Goal: Transaction & Acquisition: Purchase product/service

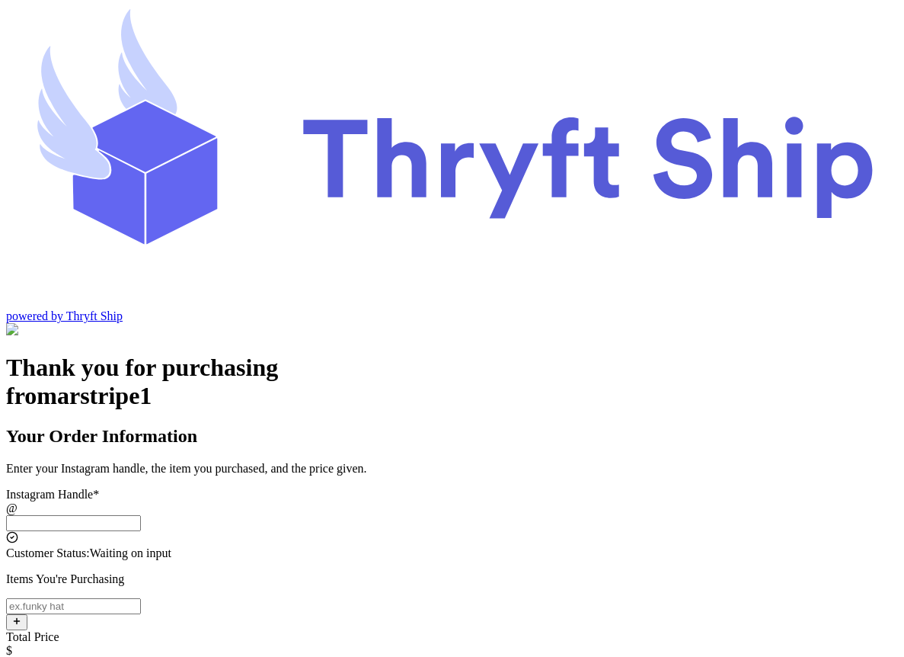
scroll to position [72, 0]
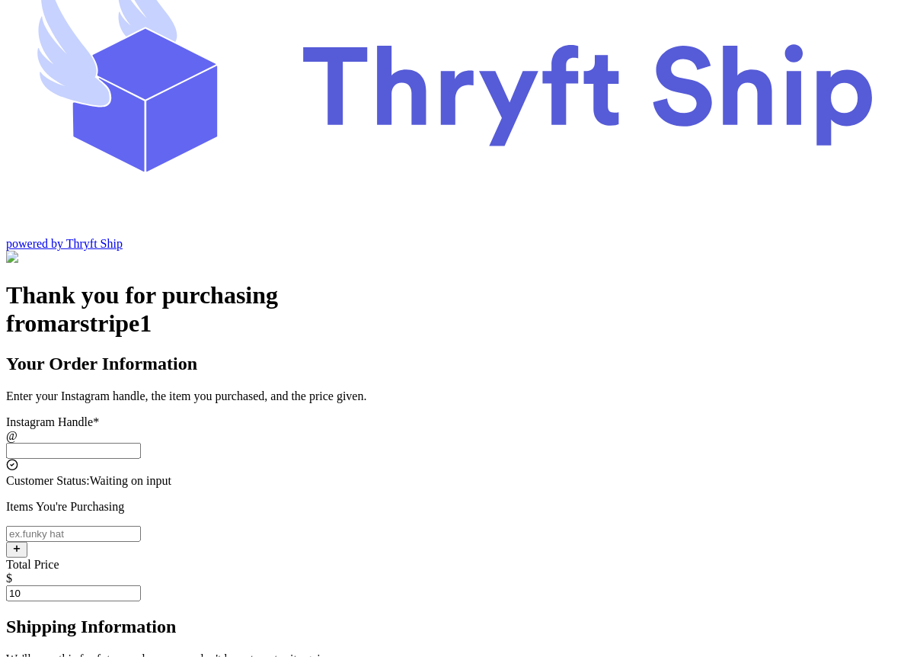
click at [141, 526] on input "Instagram Handle *" at bounding box center [73, 534] width 135 height 16
type input "item 1"
click at [141, 443] on input "Instagram Handle *" at bounding box center [73, 451] width 135 height 16
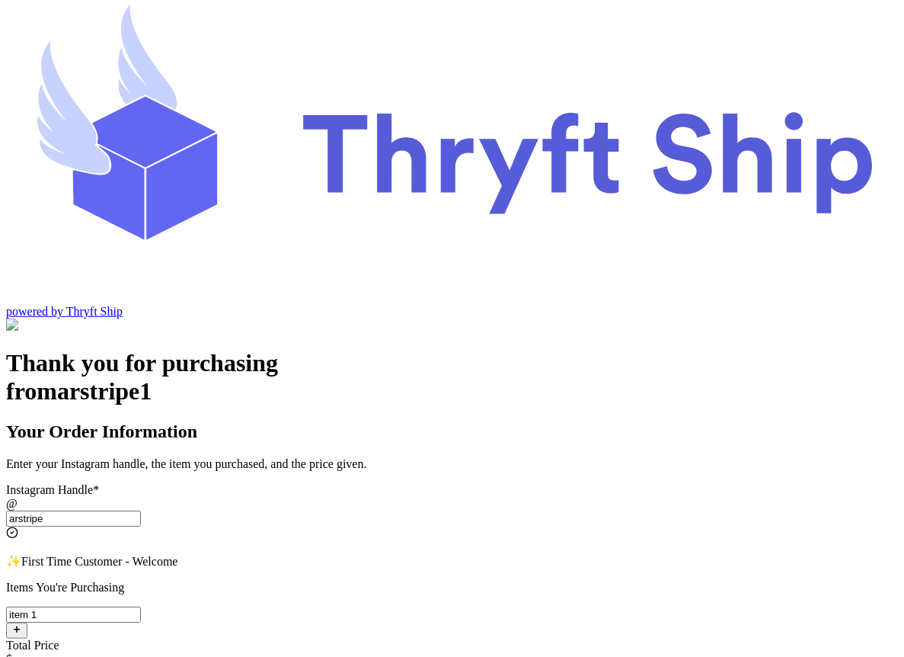
scroll to position [0, 0]
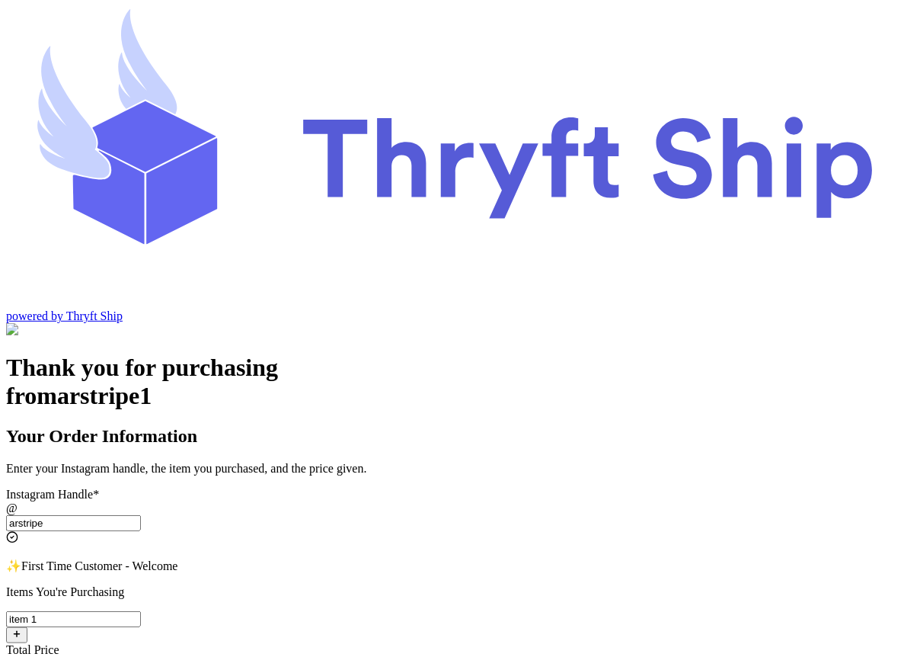
click at [141, 515] on input "arstripe" at bounding box center [73, 523] width 135 height 16
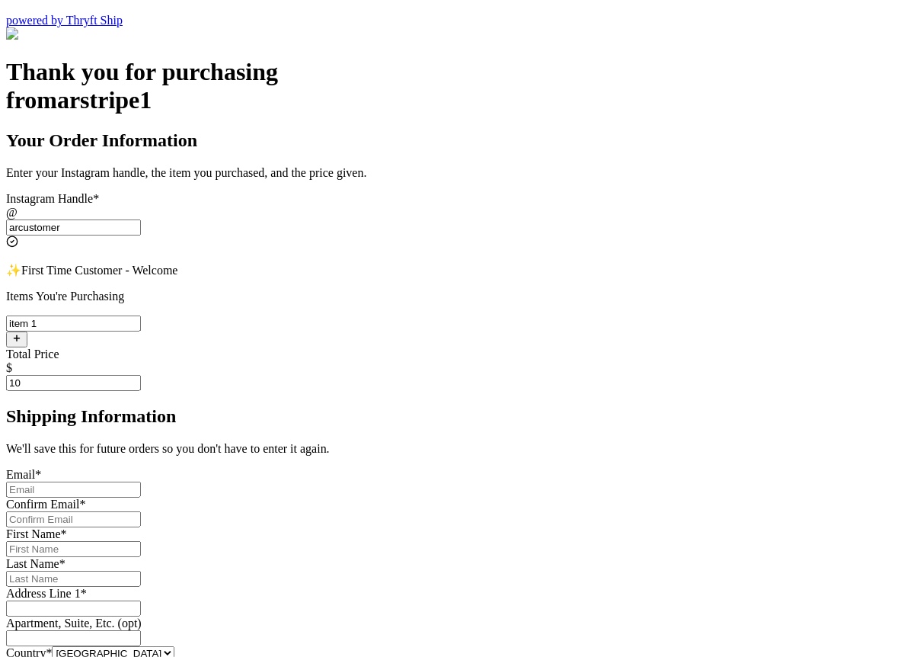
scroll to position [297, 0]
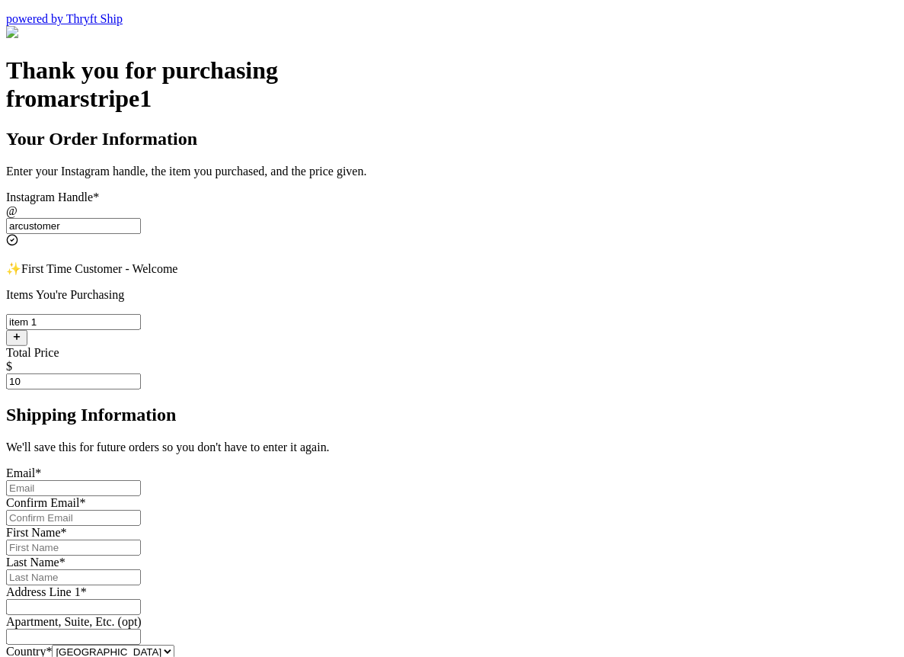
click at [141, 480] on input "Instagram Handle *" at bounding box center [73, 488] width 135 height 16
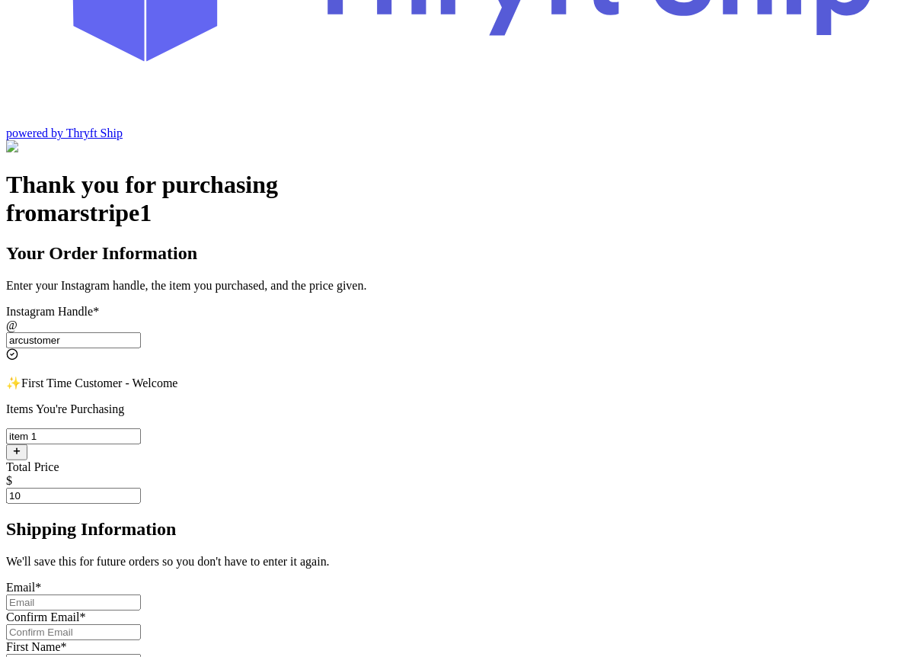
scroll to position [181, 0]
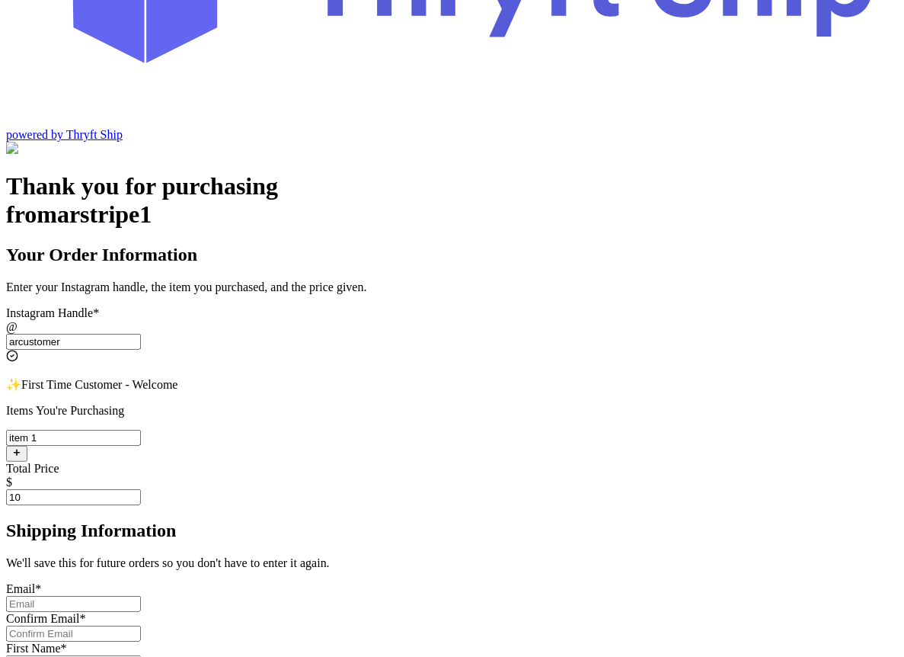
click at [141, 334] on input "arcustomer" at bounding box center [73, 342] width 135 height 16
click at [141, 334] on input "artest102" at bounding box center [73, 342] width 135 height 16
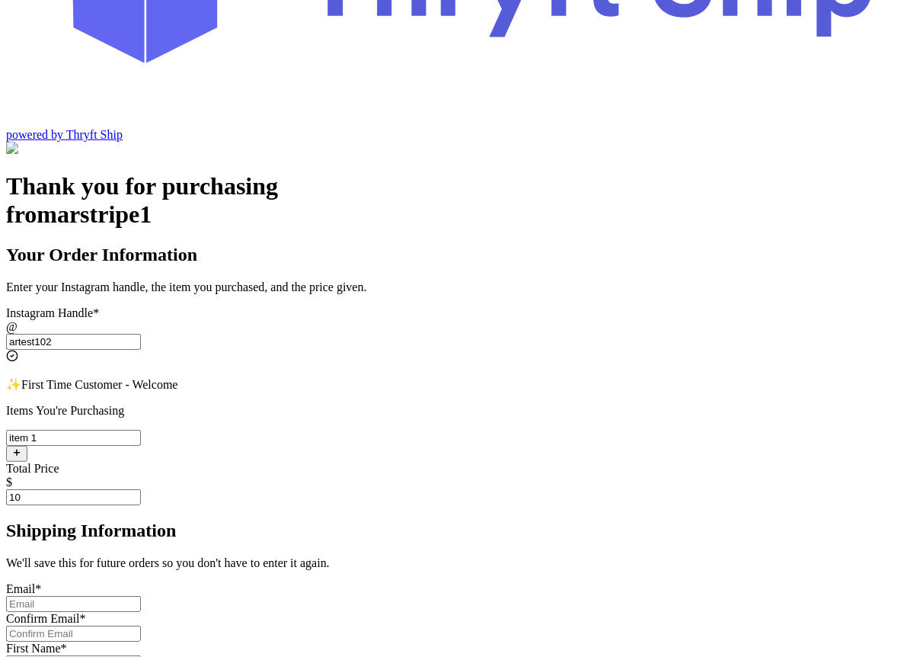
click at [141, 334] on input "artest102" at bounding box center [73, 342] width 135 height 16
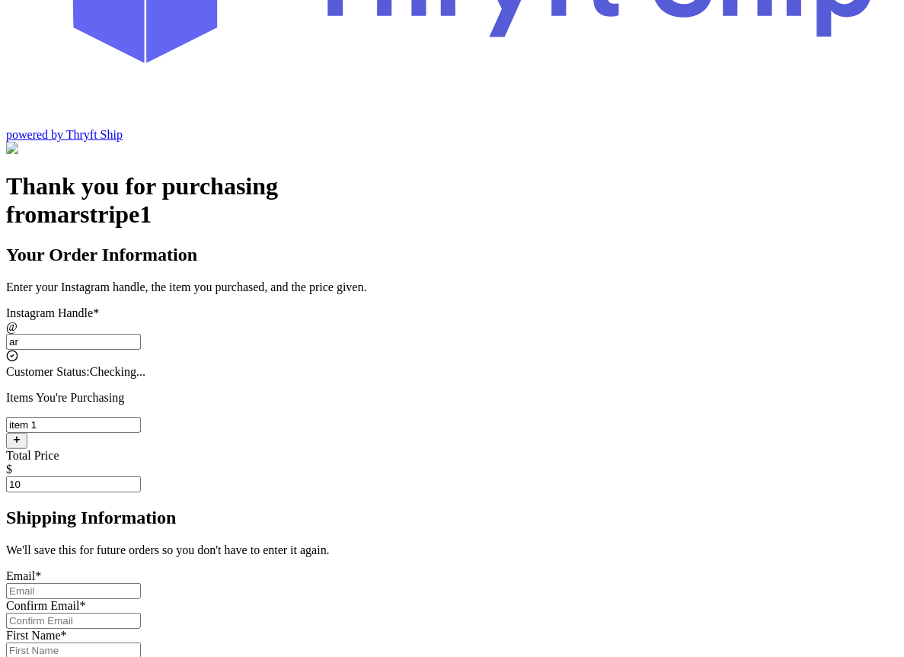
type input "a"
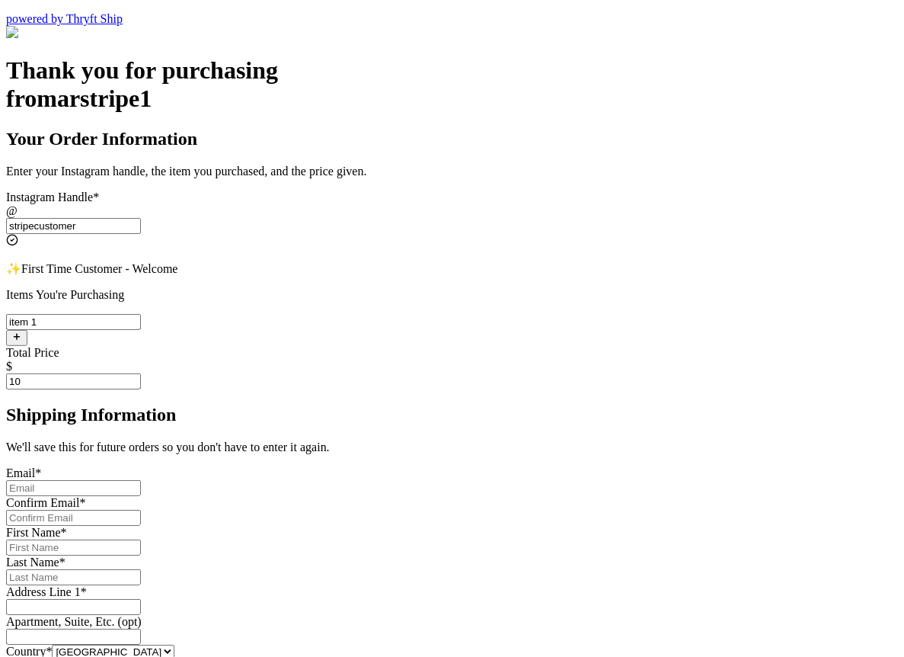
scroll to position [328, 0]
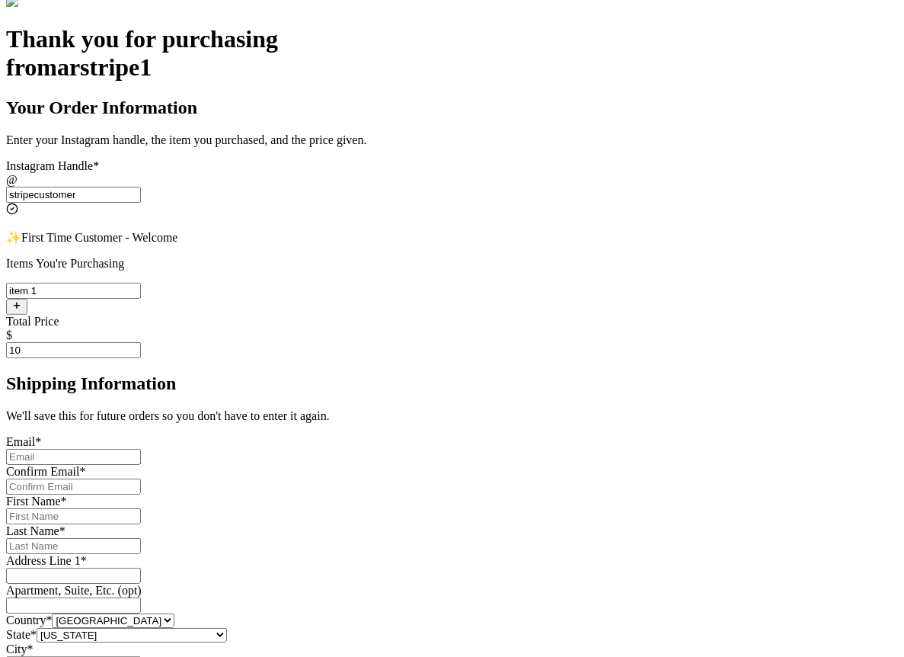
type input "stripecustomer"
click at [141, 449] on input "Instagram Handle *" at bounding box center [73, 457] width 135 height 16
click at [141, 478] on input "Instagram Handle *" at bounding box center [73, 486] width 135 height 16
click at [141, 449] on input "stripecustomer" at bounding box center [73, 457] width 135 height 16
type input "stripecustomer@yopmail.com"
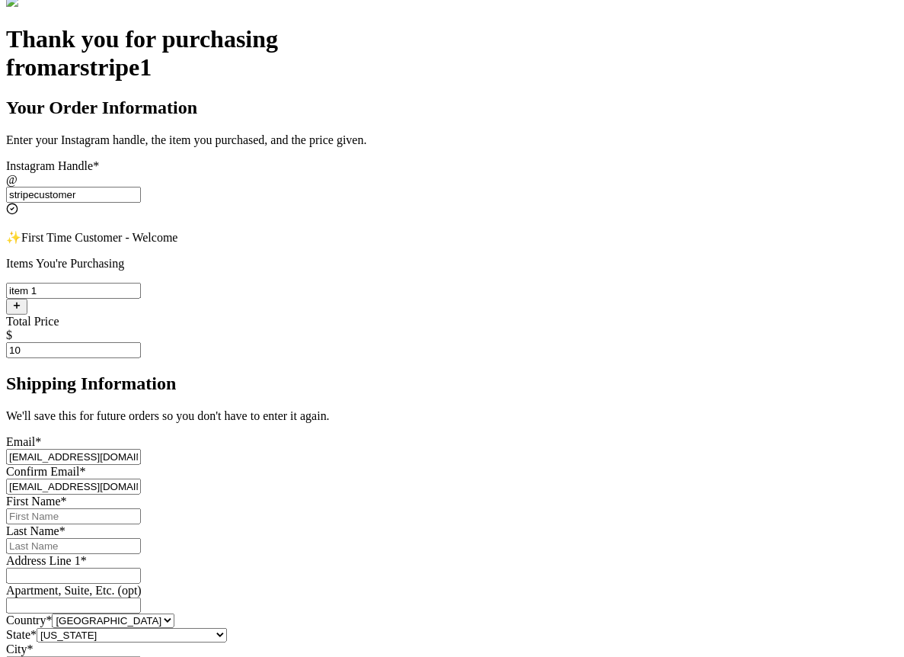
type input "stripecustomer@yopmail.com"
type input "stripe"
type input "customer"
click at [141, 567] on input "Instagram Handle *" at bounding box center [73, 575] width 135 height 16
type input "Engineer Town Sector A near [GEOGRAPHIC_DATA]"
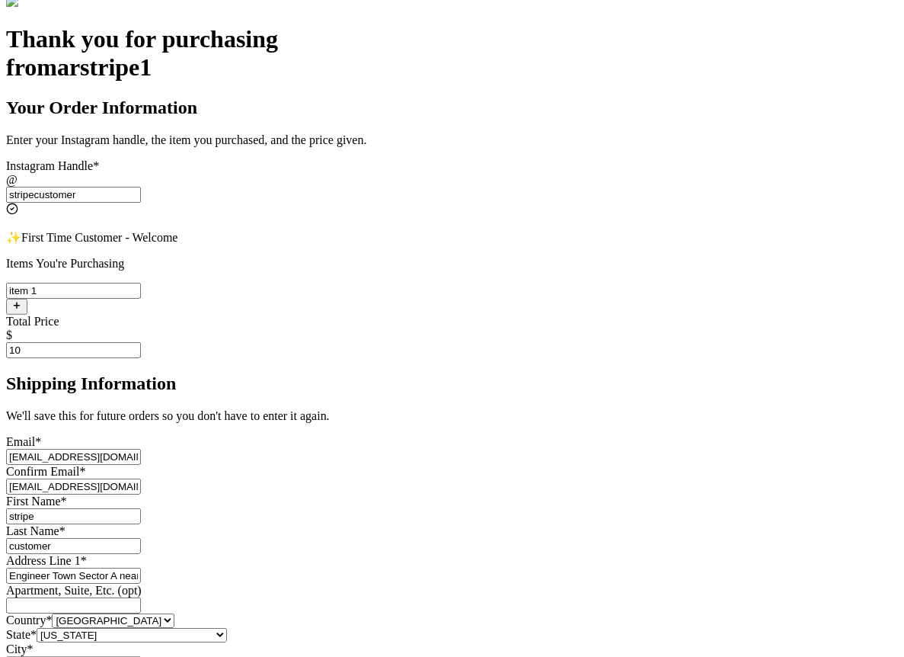
type input "[GEOGRAPHIC_DATA]"
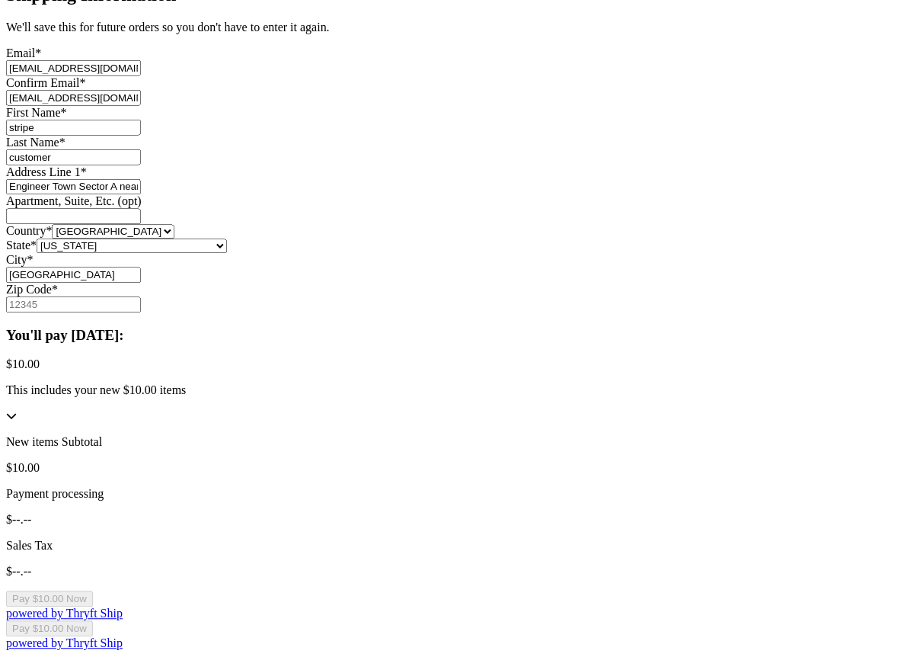
scroll to position [794, 0]
click at [141, 313] on input "Zip Code *" at bounding box center [73, 305] width 135 height 16
type input "54000"
click at [141, 279] on input "[GEOGRAPHIC_DATA]" at bounding box center [73, 275] width 135 height 16
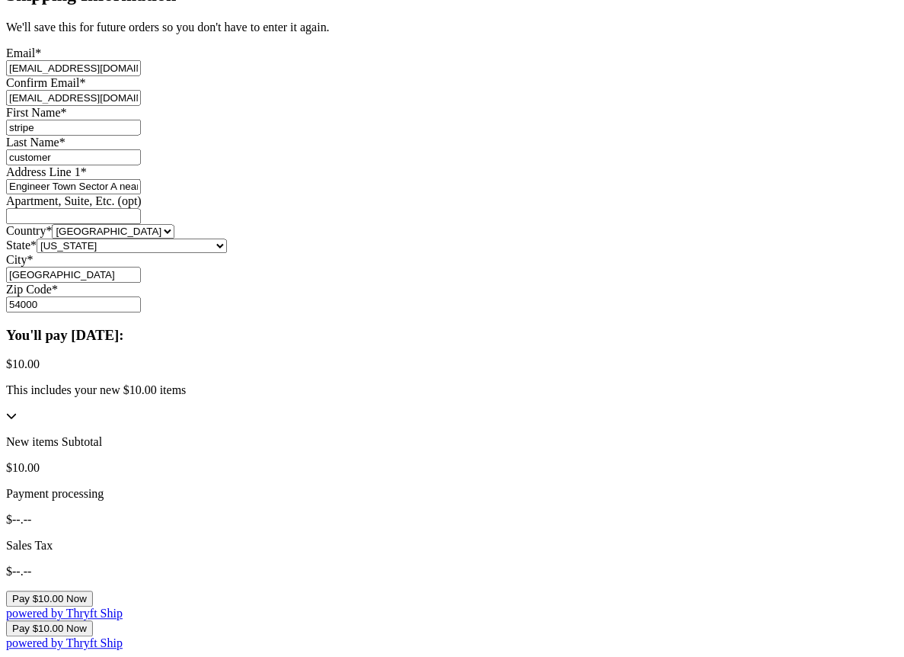
click at [151, 300] on div "Thank you for purchasing from arstripe1 Your Order Information Enter your Insta…" at bounding box center [452, 144] width 892 height 1015
click at [93, 591] on button "Pay $10.00 Now" at bounding box center [49, 599] width 87 height 16
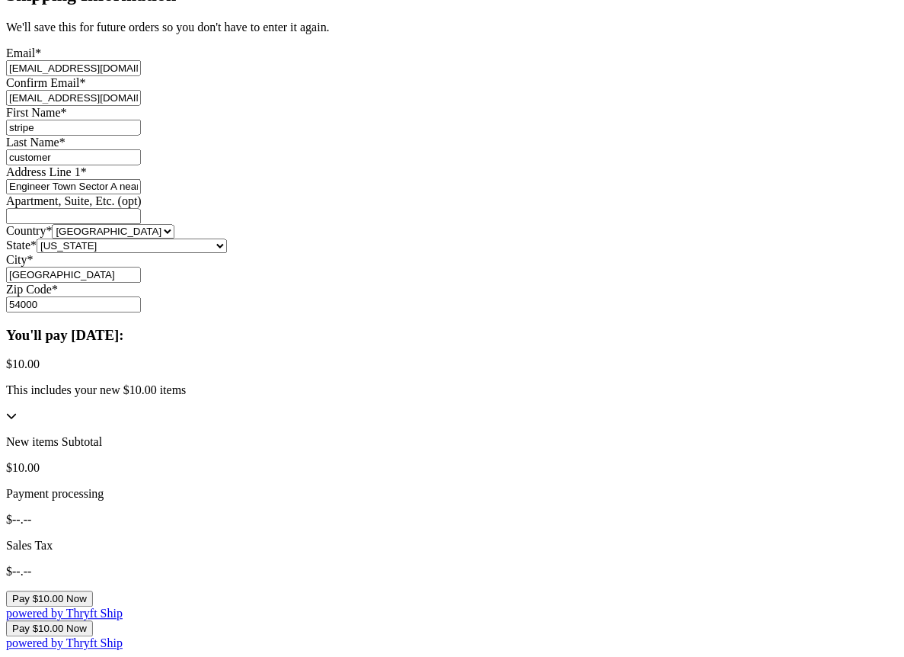
click at [93, 591] on button "Pay $10.00 Now" at bounding box center [49, 599] width 87 height 16
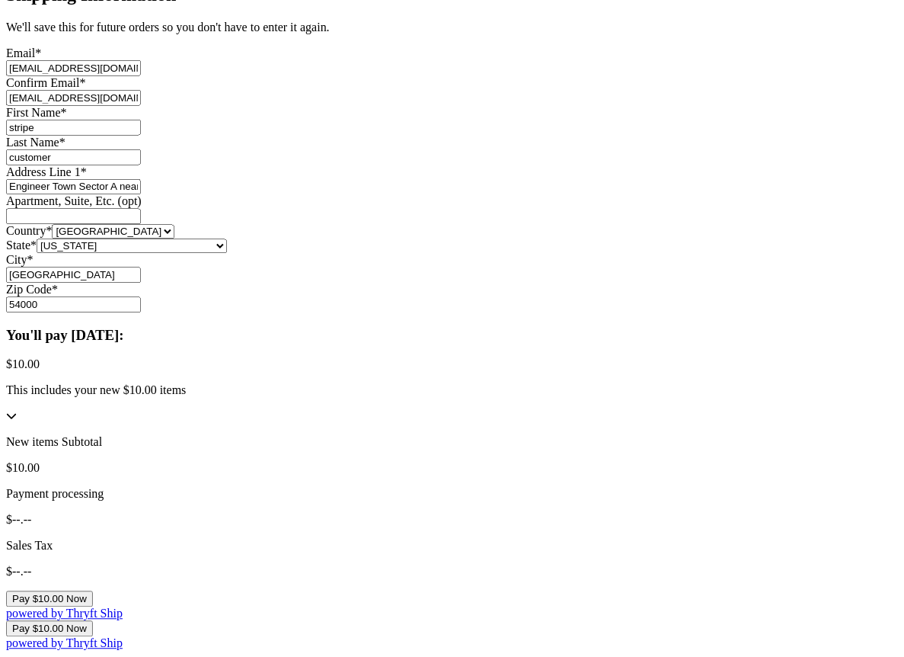
click at [93, 591] on button "Pay $10.00 Now" at bounding box center [49, 599] width 87 height 16
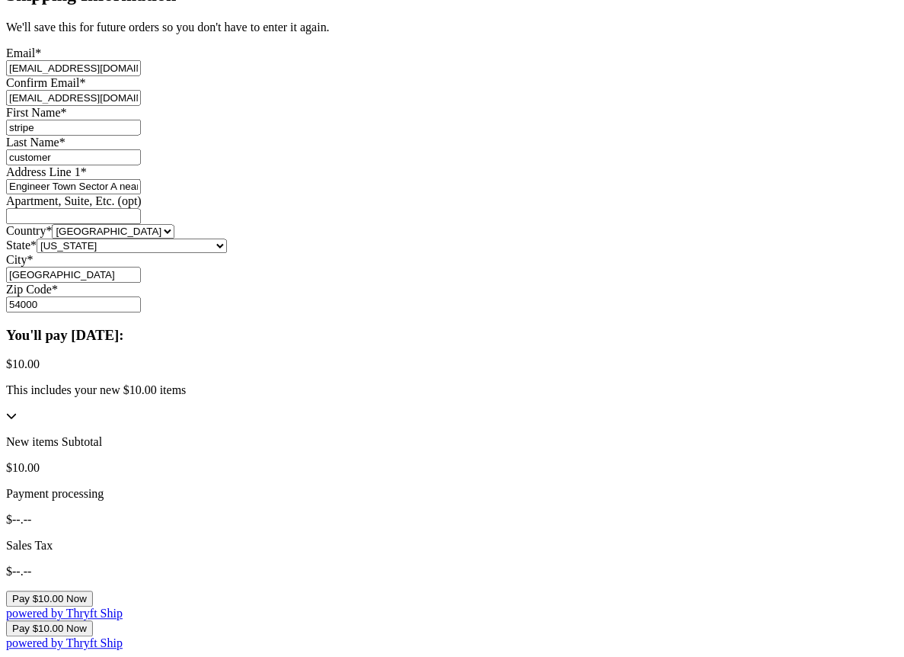
click at [93, 591] on button "Pay $10.00 Now" at bounding box center [49, 599] width 87 height 16
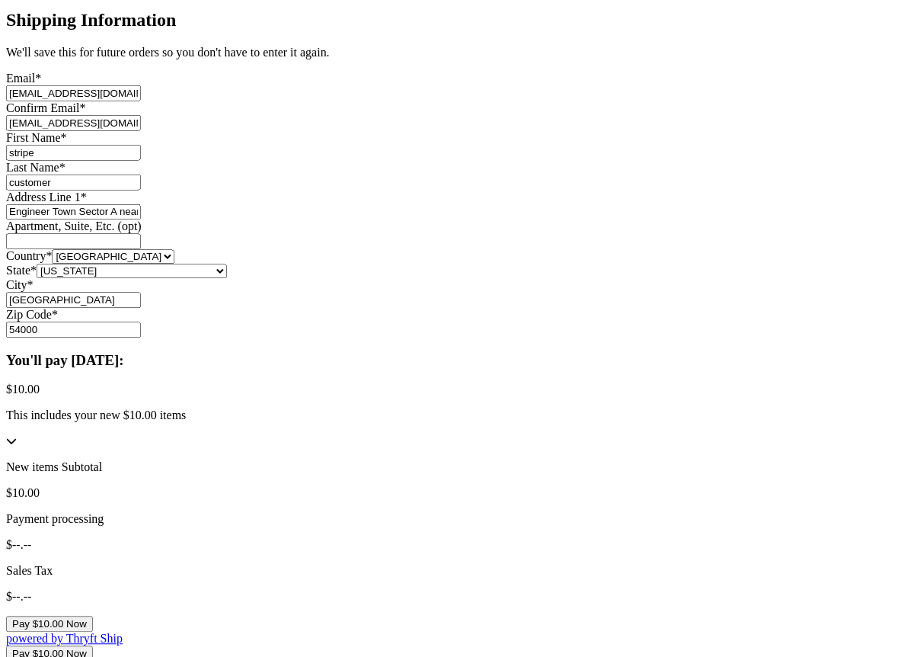
scroll to position [792, 0]
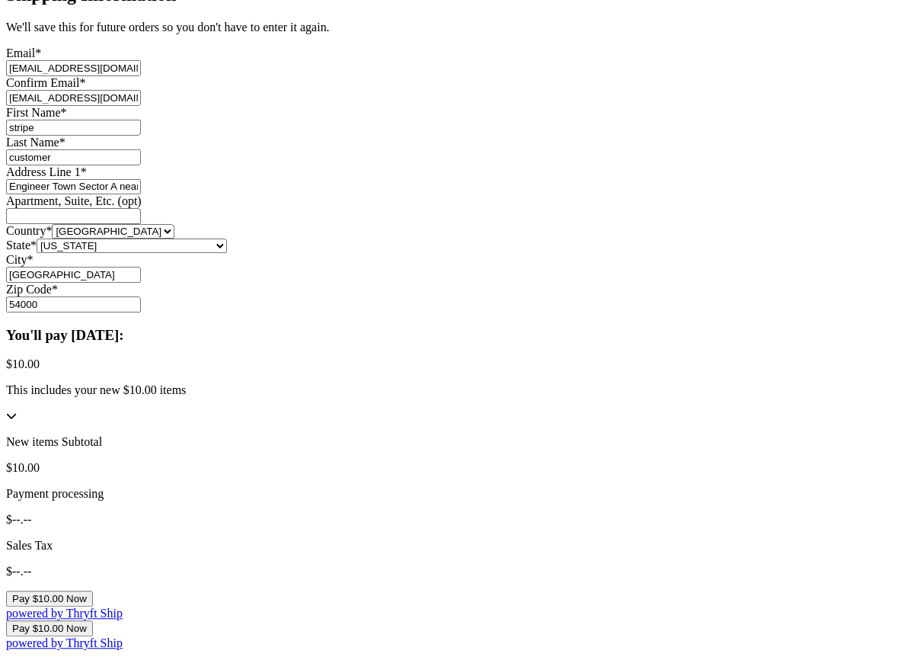
click at [93, 591] on button "Pay $10.00 Now" at bounding box center [49, 599] width 87 height 16
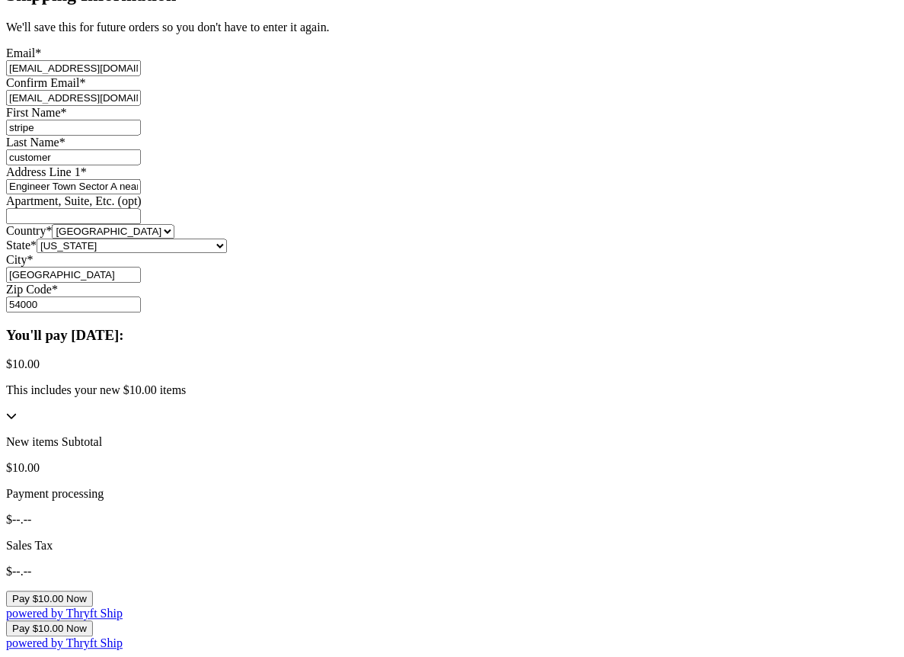
click at [93, 591] on button "Pay $10.00 Now" at bounding box center [49, 599] width 87 height 16
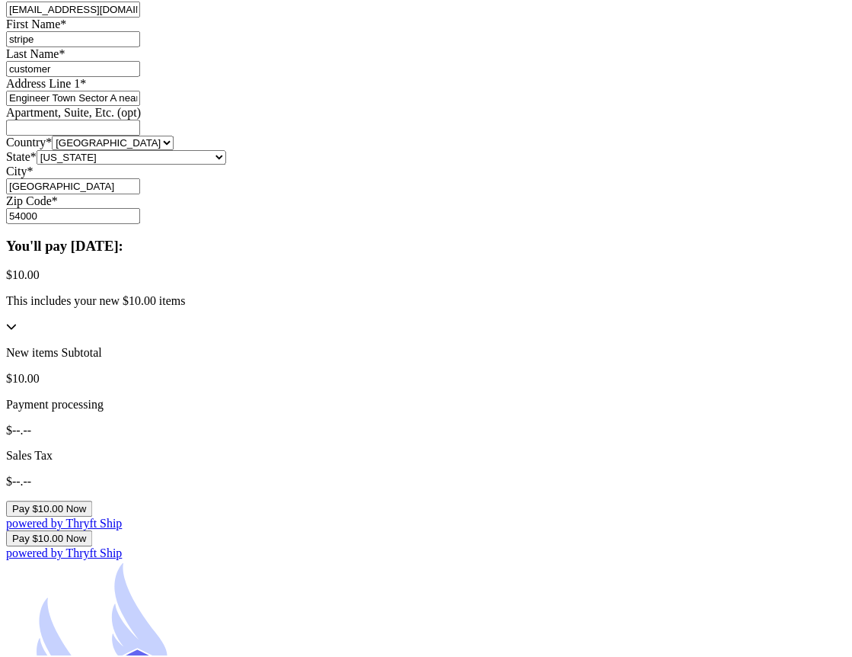
scroll to position [790, 0]
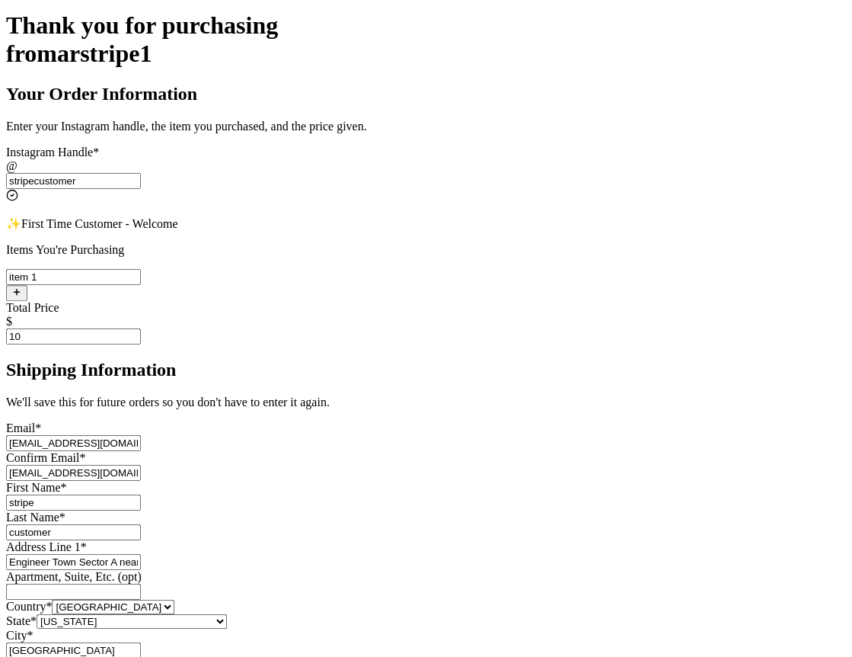
scroll to position [312, 0]
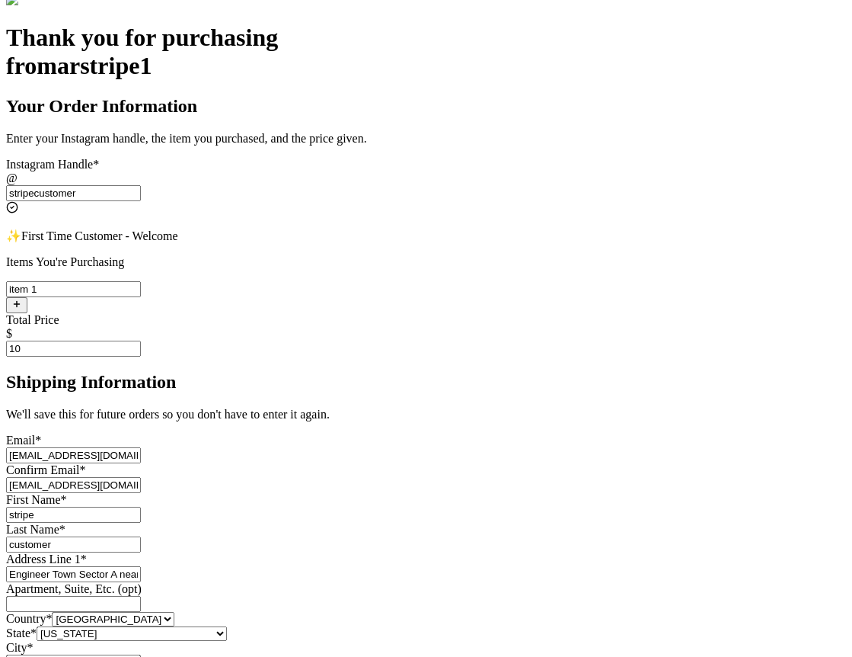
drag, startPoint x: 427, startPoint y: 252, endPoint x: 212, endPoint y: 249, distance: 215.6
click at [212, 249] on div "Thank you for purchasing from arstripe1 Your Order Information Enter your Insta…" at bounding box center [426, 531] width 840 height 1015
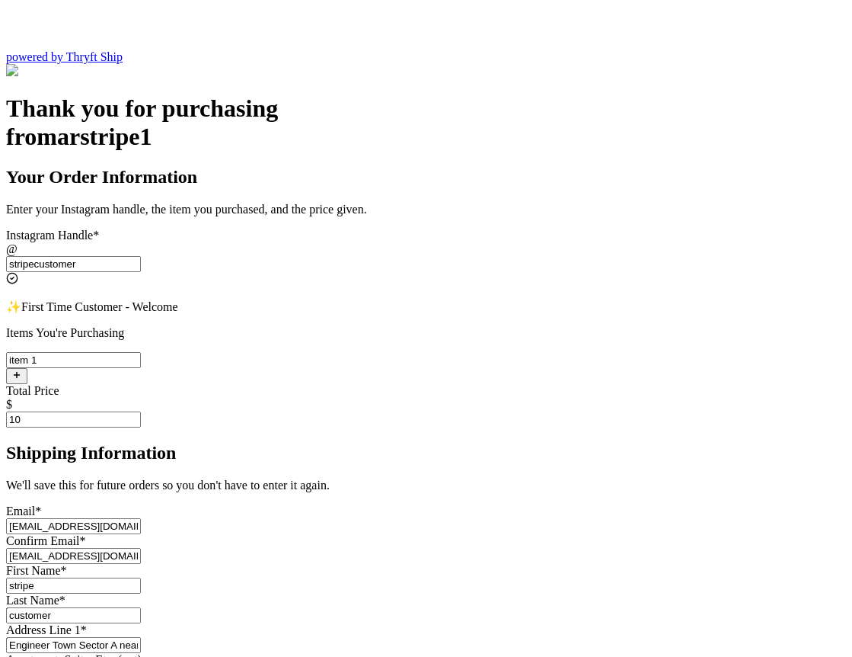
scroll to position [238, 0]
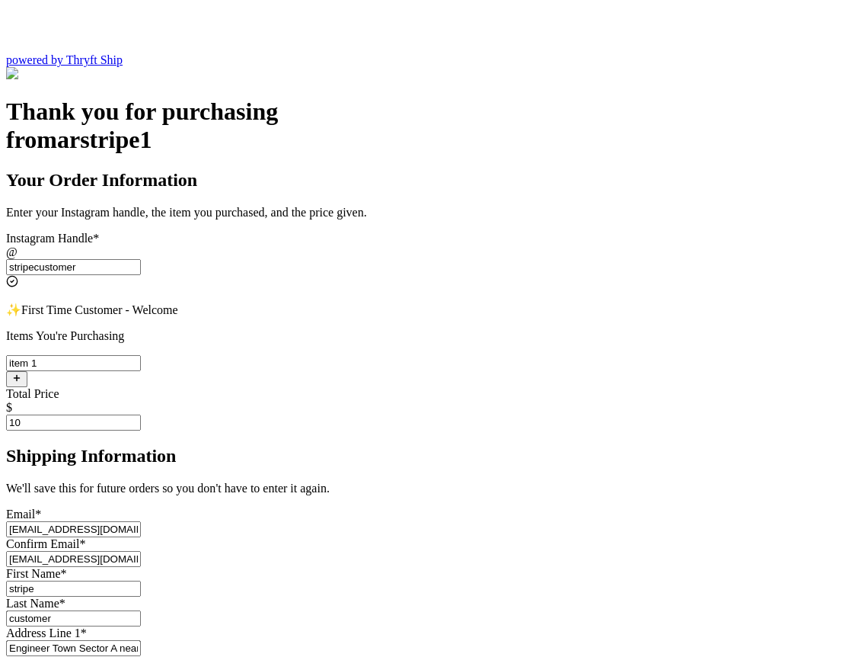
drag, startPoint x: 456, startPoint y: 330, endPoint x: 237, endPoint y: 328, distance: 219.4
click at [237, 328] on div "Your Order Information Enter your Instagram handle, the item you purchased, and…" at bounding box center [426, 640] width 840 height 941
type input "s.abderrehman+2@gmail.com"
drag, startPoint x: 435, startPoint y: 386, endPoint x: 235, endPoint y: 388, distance: 199.6
click at [235, 388] on div "Your Order Information Enter your Instagram handle, the item you purchased, and…" at bounding box center [426, 640] width 840 height 941
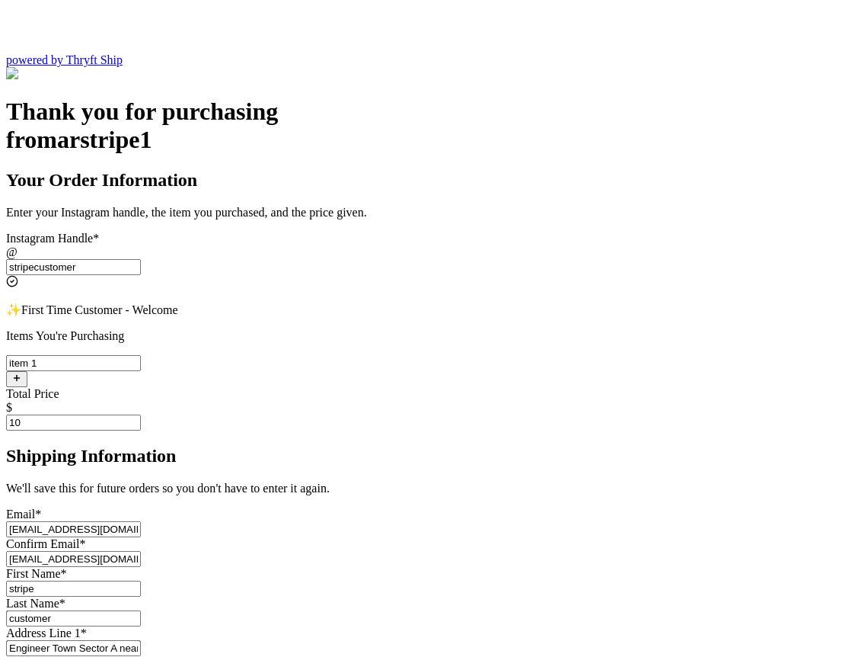
paste input ".abderrehman+2@g"
type input "s.abderrehman+2@gmail.com"
click at [156, 439] on div "Thank you for purchasing from arstripe1 Your Order Information Enter your Insta…" at bounding box center [426, 604] width 840 height 1015
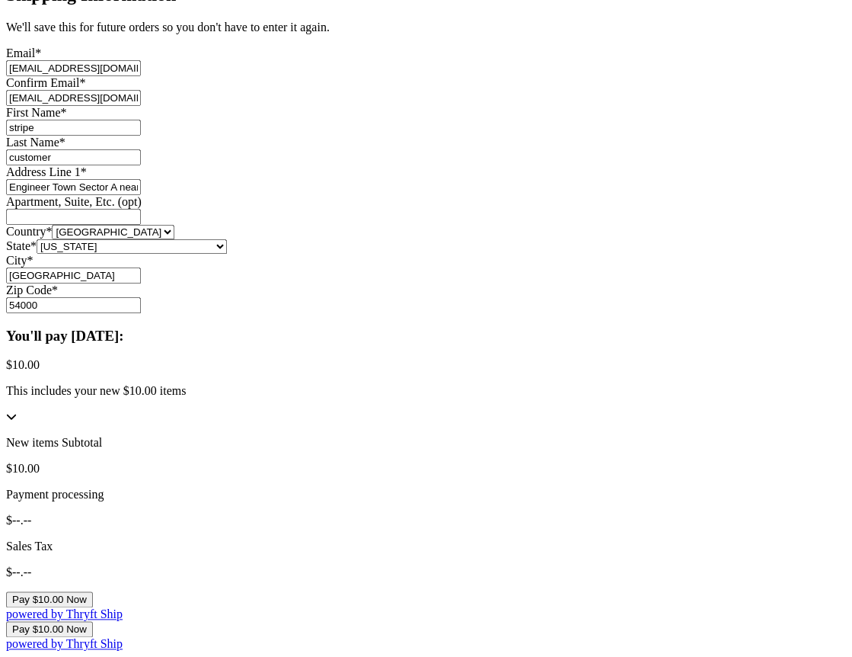
scroll to position [792, 0]
click at [93, 591] on button "Pay $10.00 Now" at bounding box center [49, 599] width 87 height 16
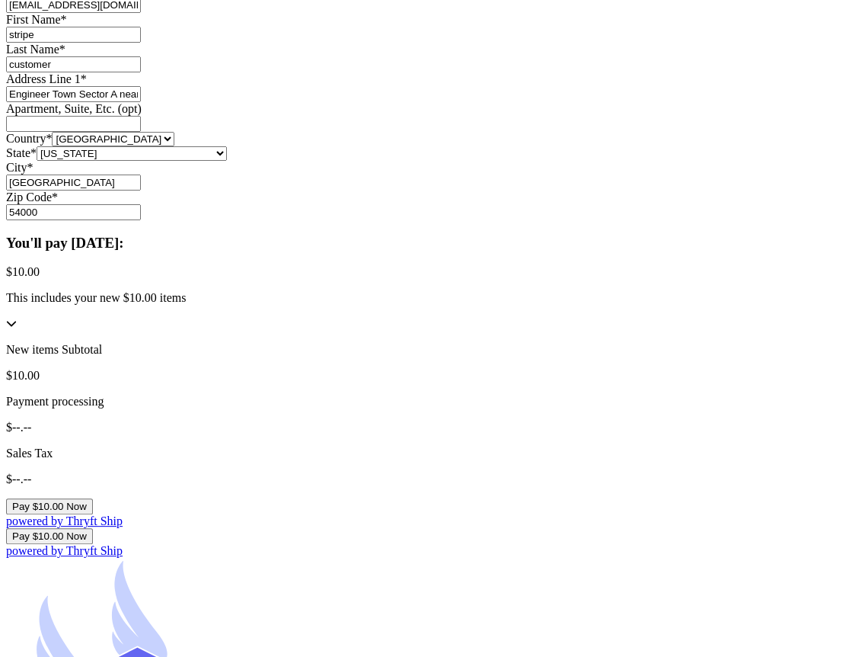
drag, startPoint x: 546, startPoint y: 208, endPoint x: 317, endPoint y: 191, distance: 229.9
copy div "Looks like this merchant is missing a few things before they can start acceptin…"
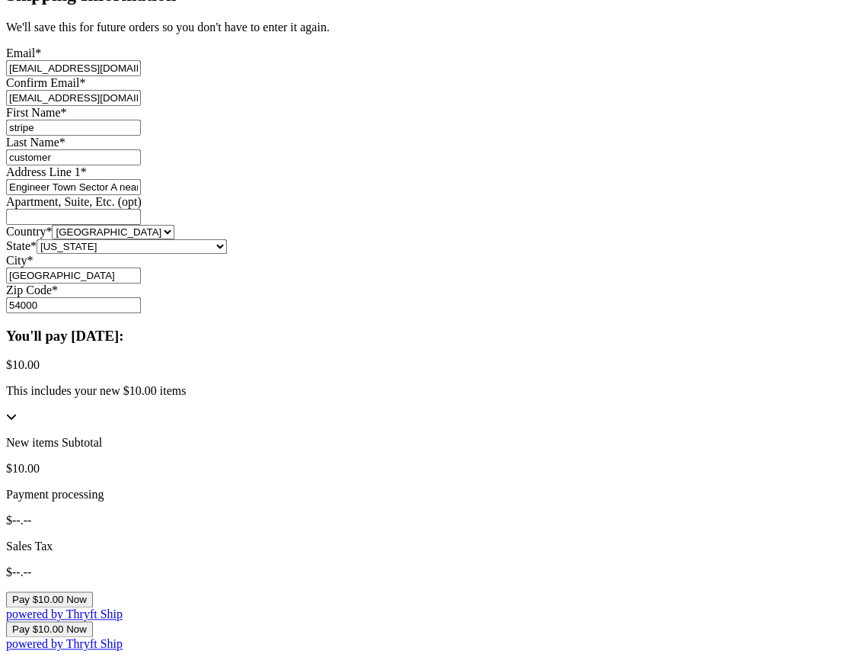
click at [93, 591] on button "Pay $10.00 Now" at bounding box center [49, 599] width 87 height 16
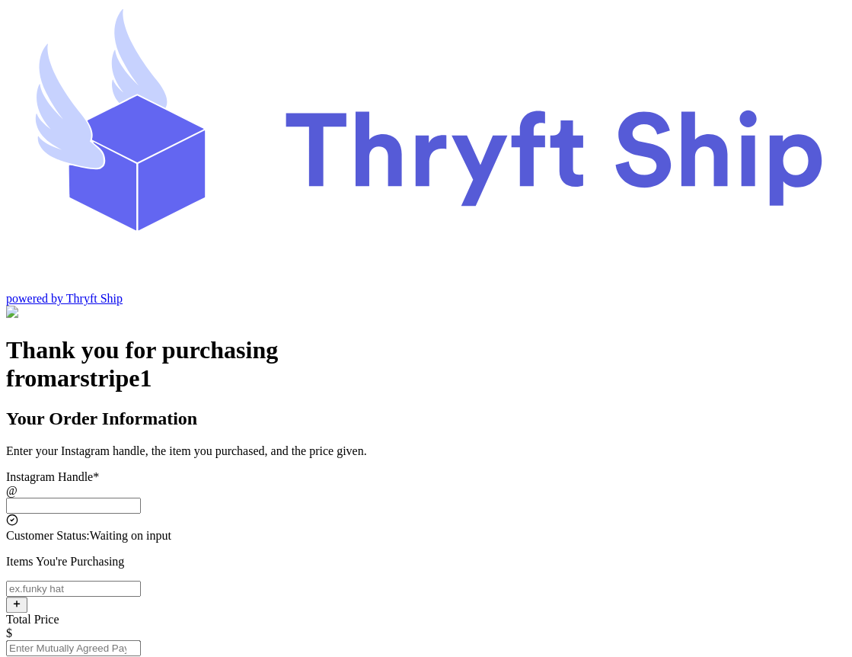
click at [141, 497] on input "Instagram Handle *" at bounding box center [73, 505] width 135 height 16
type input "a"
type input "stripecustomer"
click at [141, 580] on input "Instagram Handle *" at bounding box center [73, 588] width 135 height 16
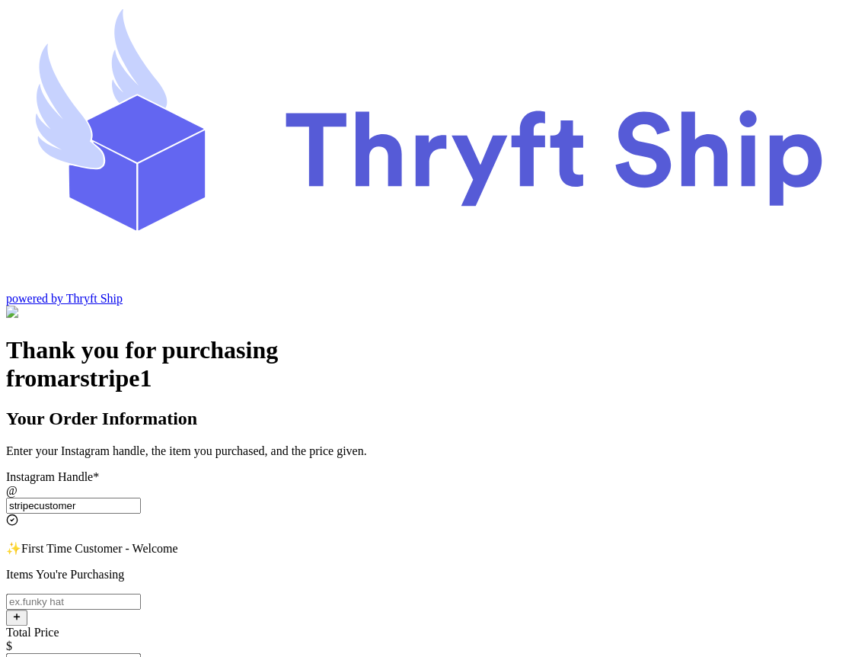
type input "item 1"
click at [141, 653] on input "Total Price" at bounding box center [73, 661] width 135 height 16
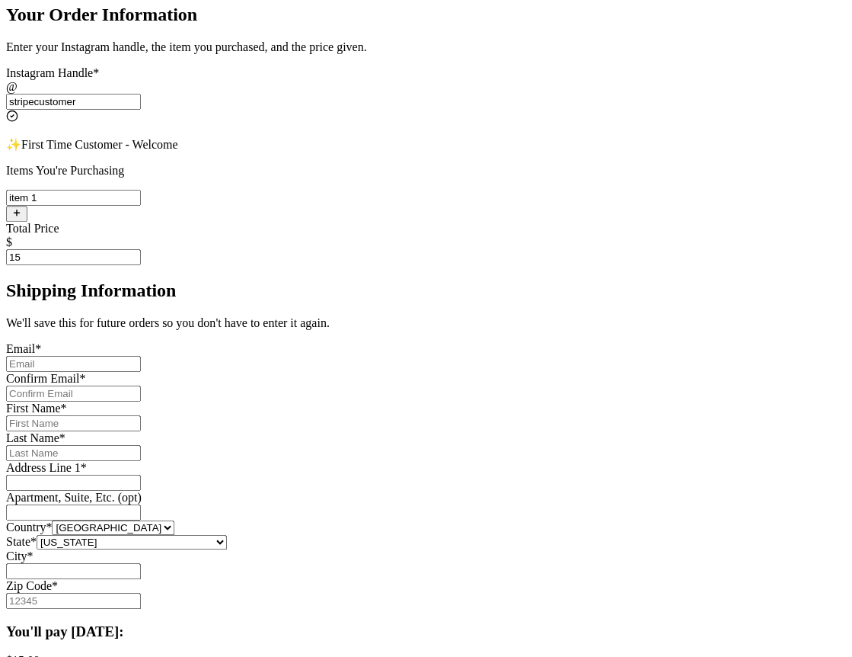
scroll to position [436, 0]
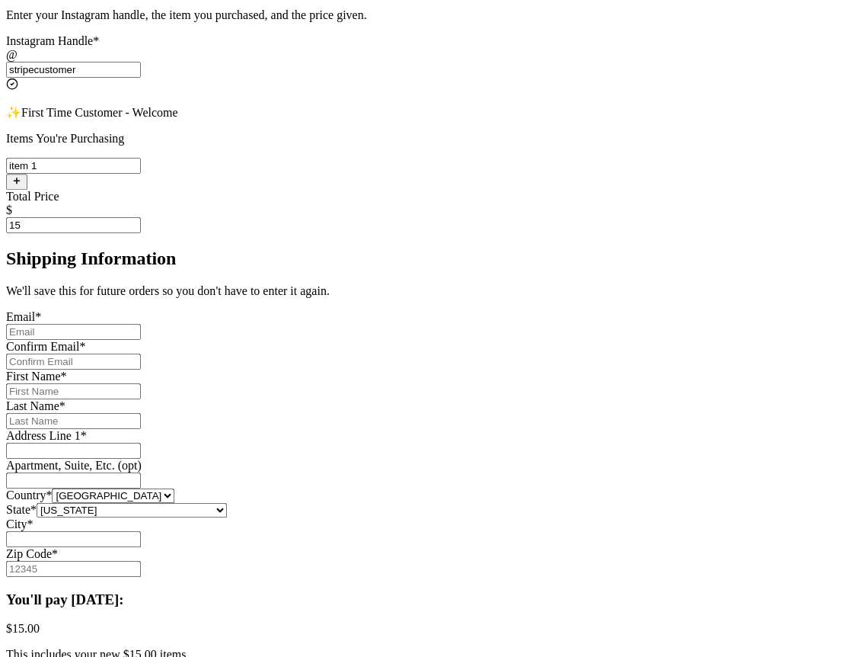
type input "15"
click at [141, 324] on input "Instagram Handle *" at bounding box center [73, 332] width 135 height 16
type input "s.abderrehman@gmail.com"
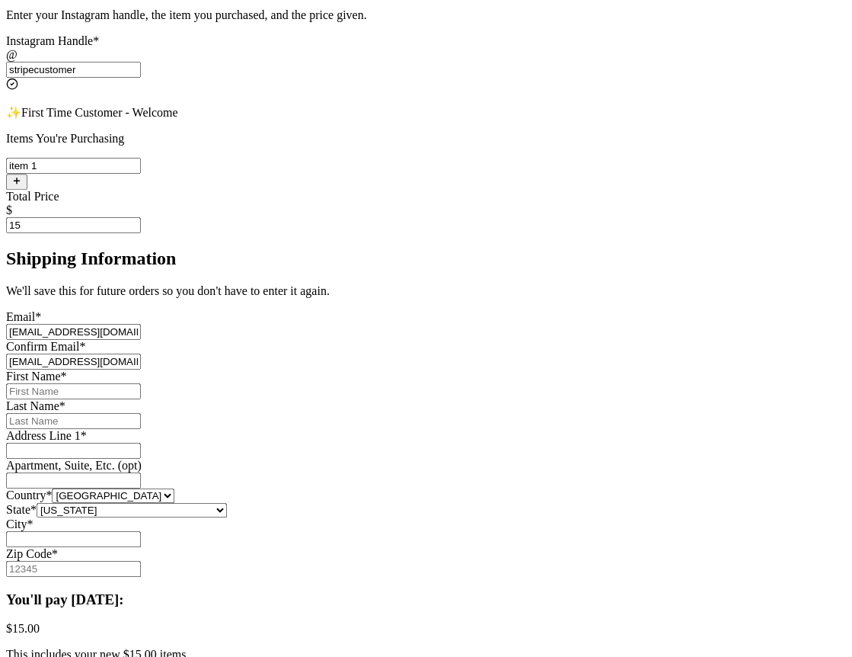
type input "Abdul"
type input "Rehman"
type input "Engineer Town Sector A near [GEOGRAPHIC_DATA]"
type input "[GEOGRAPHIC_DATA]"
click at [141, 324] on input "[EMAIL_ADDRESS][DOMAIN_NAME]" at bounding box center [73, 332] width 135 height 16
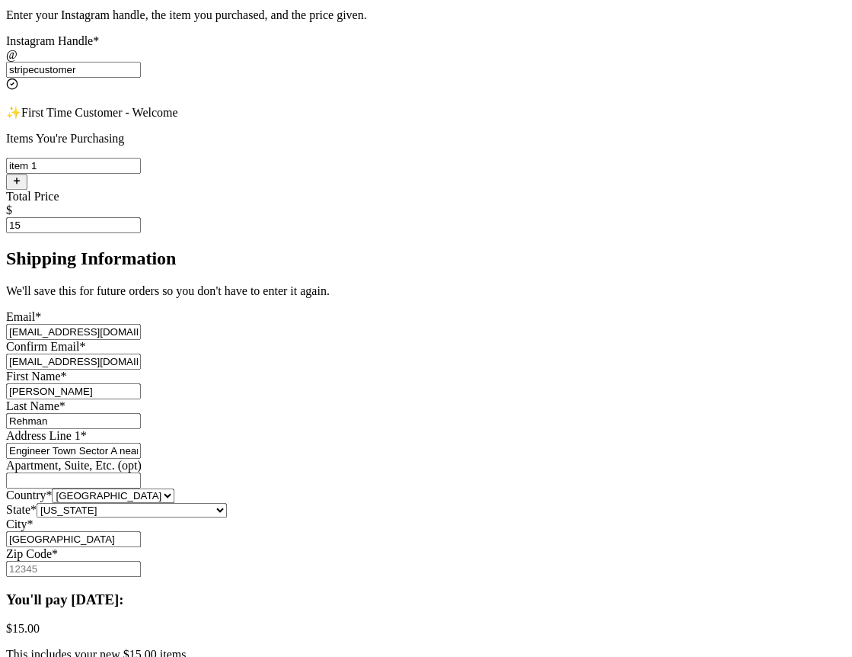
type input "[EMAIL_ADDRESS][DOMAIN_NAME]"
click at [141, 353] on input "[EMAIL_ADDRESS][DOMAIN_NAME]" at bounding box center [73, 361] width 135 height 16
type input "[EMAIL_ADDRESS][DOMAIN_NAME]"
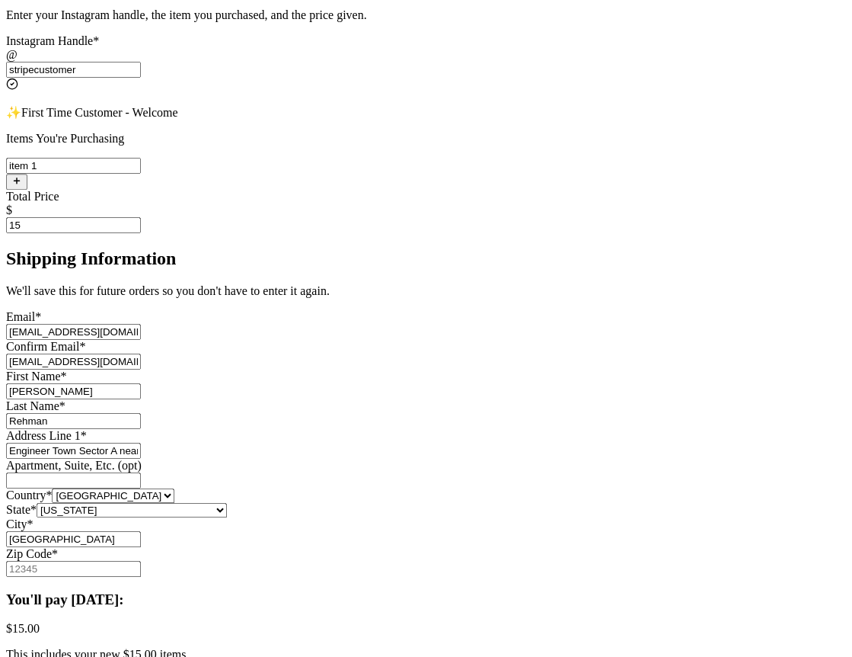
click at [663, 253] on div "Thank you for purchasing from arstripe1 Your Order Information Enter your Insta…" at bounding box center [426, 407] width 840 height 1015
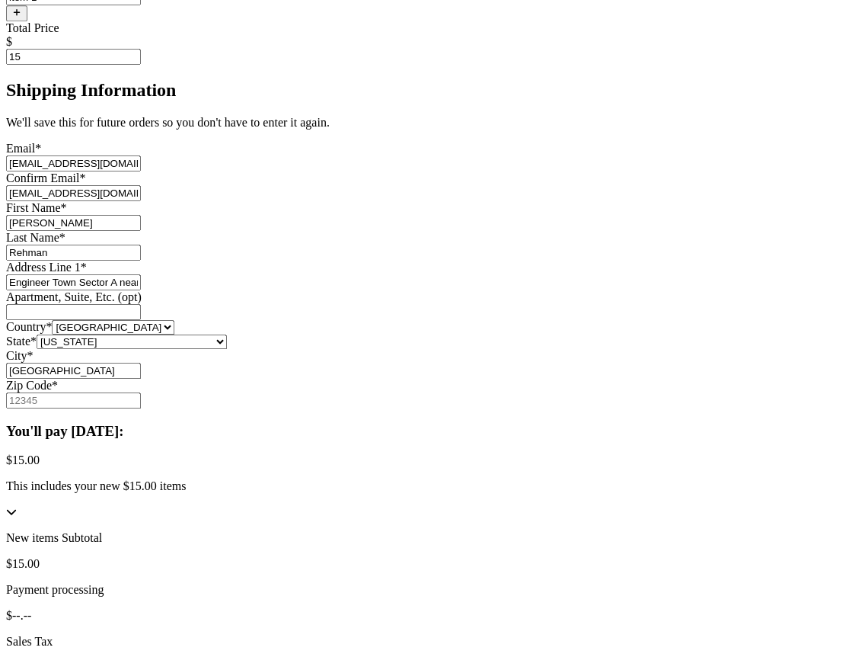
scroll to position [608, 0]
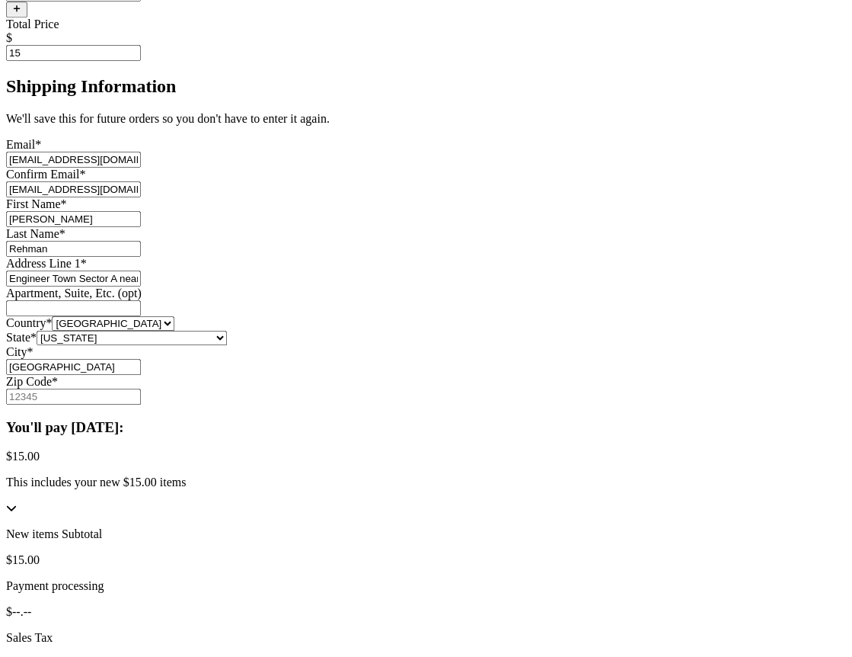
click at [141, 404] on input "Zip Code *" at bounding box center [73, 396] width 135 height 16
type input "54000"
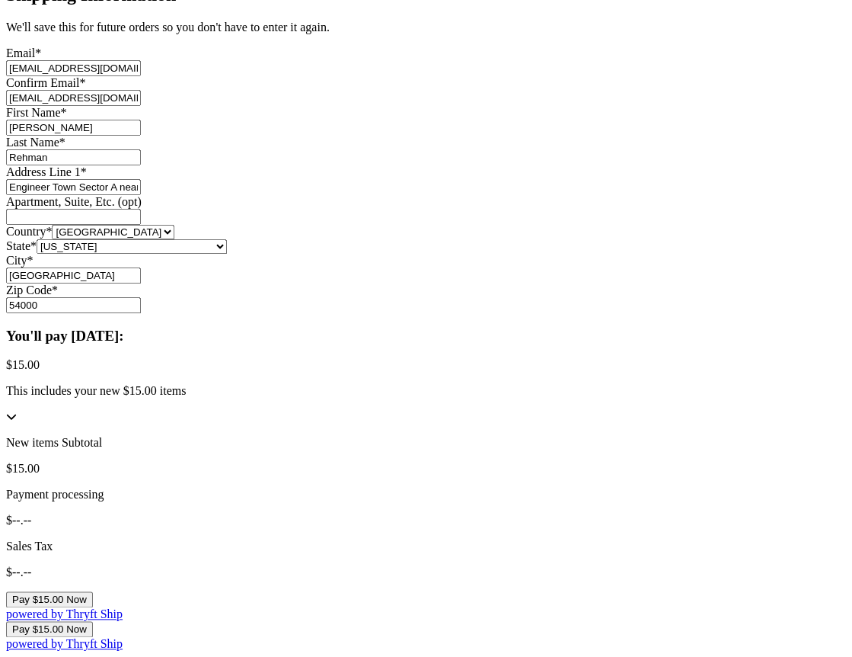
scroll to position [775, 0]
click at [17, 421] on icon at bounding box center [11, 416] width 11 height 11
click at [93, 591] on button "Pay $15.00 Now" at bounding box center [49, 599] width 87 height 16
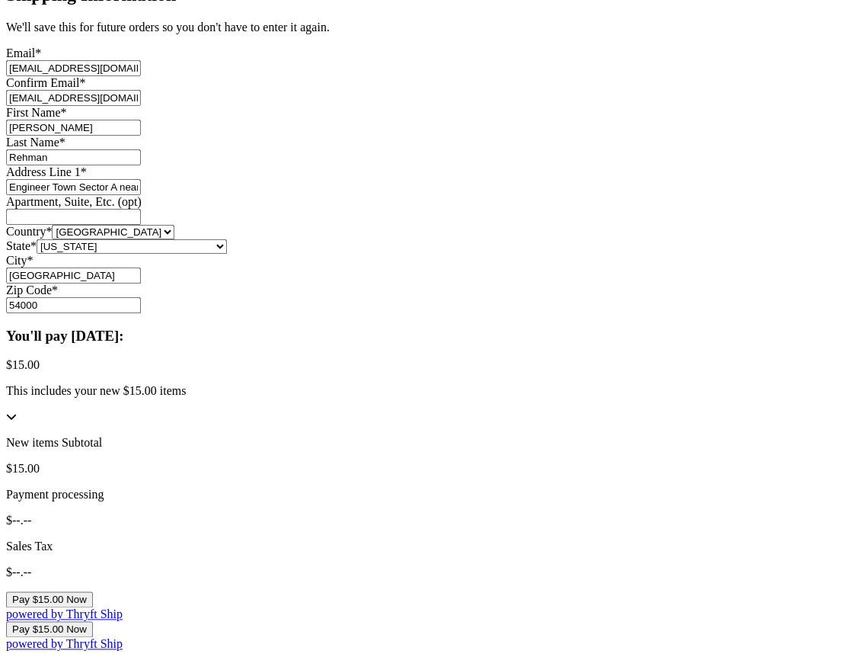
click at [93, 591] on button "Pay $15.00 Now" at bounding box center [49, 599] width 87 height 16
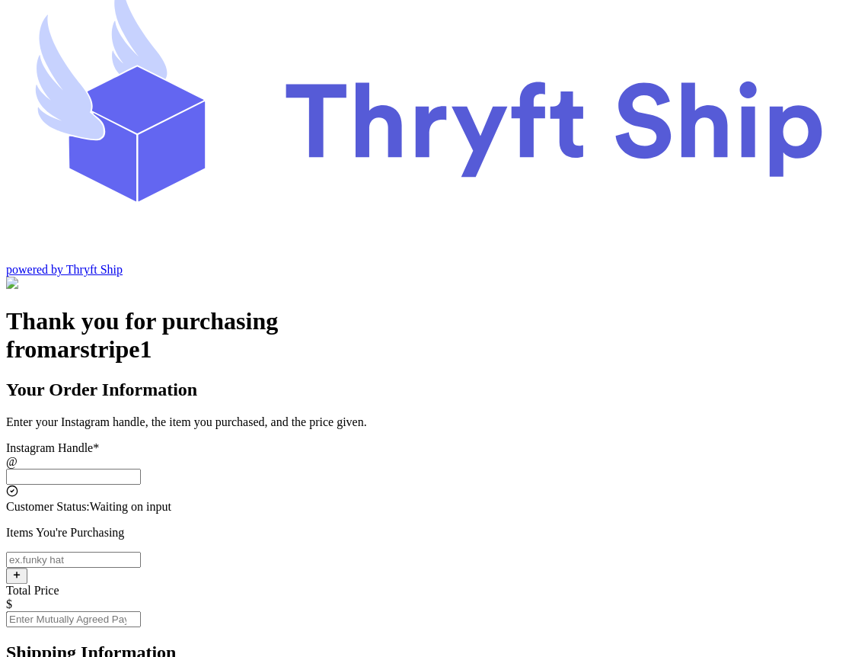
scroll to position [70, 0]
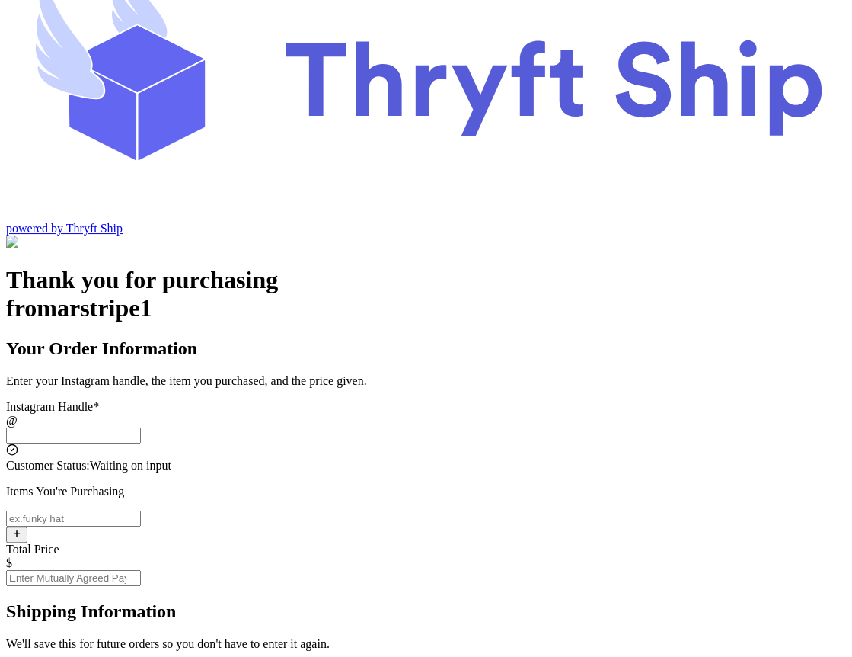
click at [141, 570] on input "Total Price" at bounding box center [73, 578] width 135 height 16
type input "10"
click at [141, 510] on input "Instagram Handle *" at bounding box center [73, 518] width 135 height 16
type input "item 1"
click at [141, 427] on input "Instagram Handle *" at bounding box center [73, 435] width 135 height 16
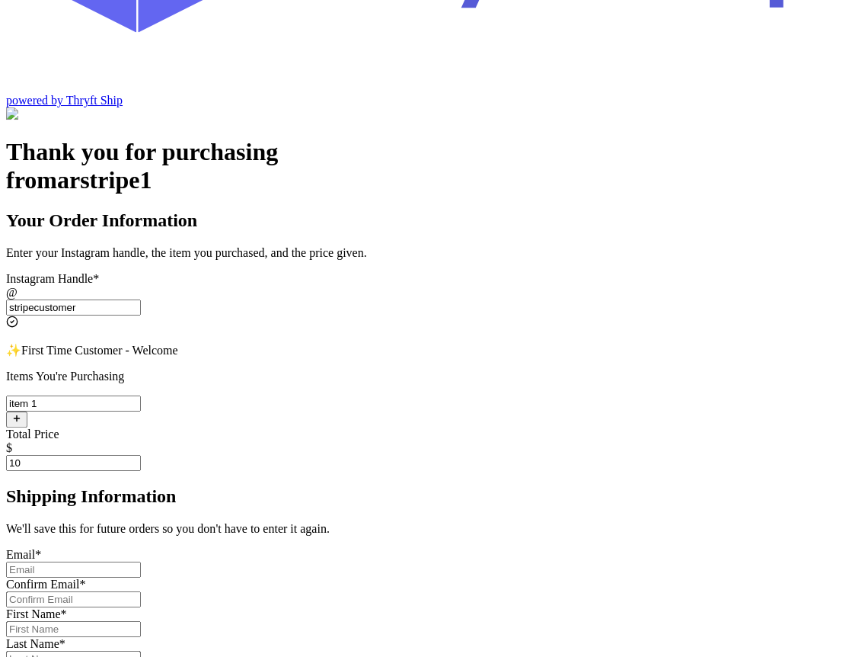
scroll to position [242, 0]
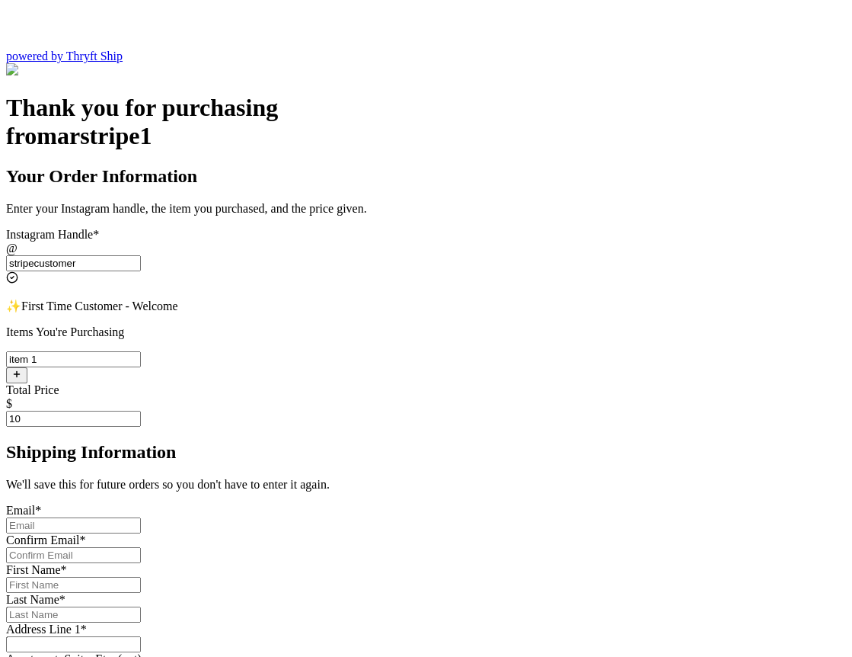
type input "stripecustomer"
click at [141, 517] on input "Instagram Handle *" at bounding box center [73, 525] width 135 height 16
type input "[EMAIL_ADDRESS][DOMAIN_NAME]"
type input "[PERSON_NAME]"
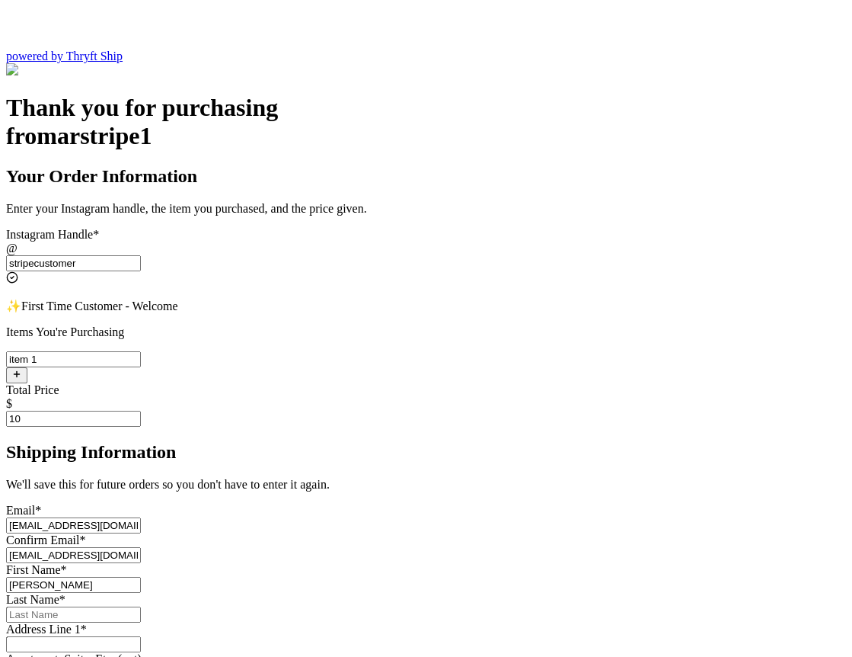
type input "Rehman"
type input "Engineer Town Sector A near [GEOGRAPHIC_DATA]"
type input "[GEOGRAPHIC_DATA]"
click at [141, 517] on input "[EMAIL_ADDRESS][DOMAIN_NAME]" at bounding box center [73, 525] width 135 height 16
type input "[EMAIL_ADDRESS][DOMAIN_NAME]"
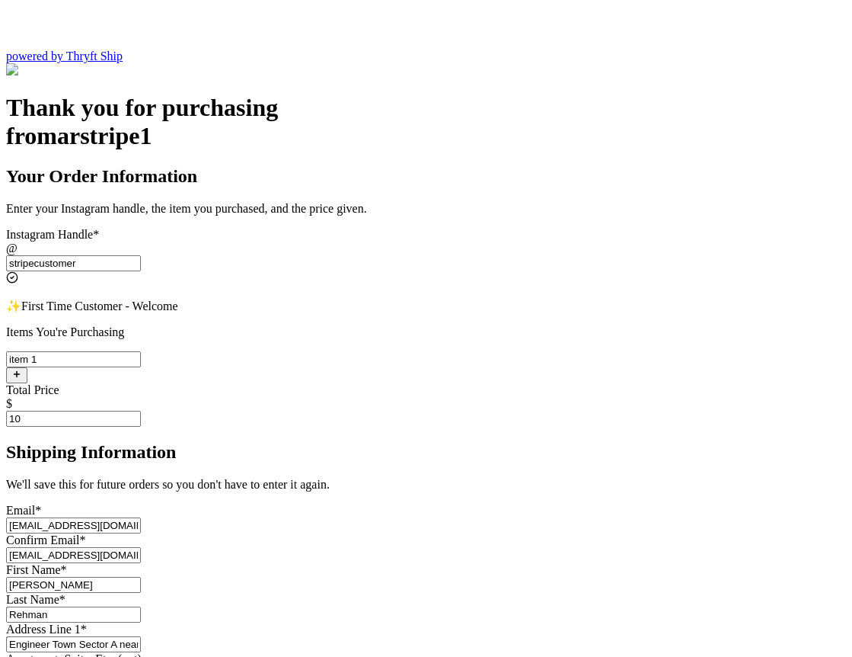
click at [141, 547] on input "[EMAIL_ADDRESS][DOMAIN_NAME]" at bounding box center [73, 555] width 135 height 16
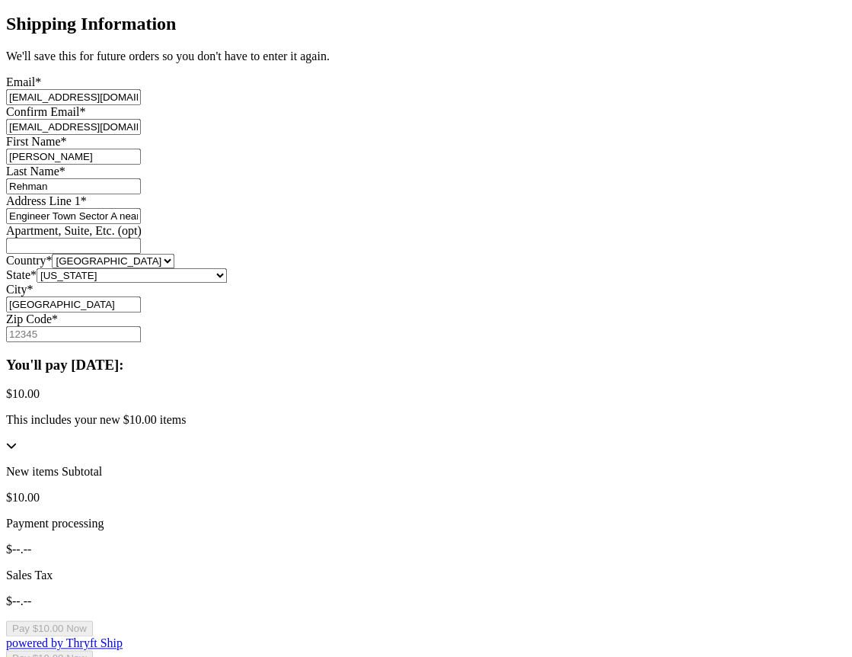
scroll to position [792, 0]
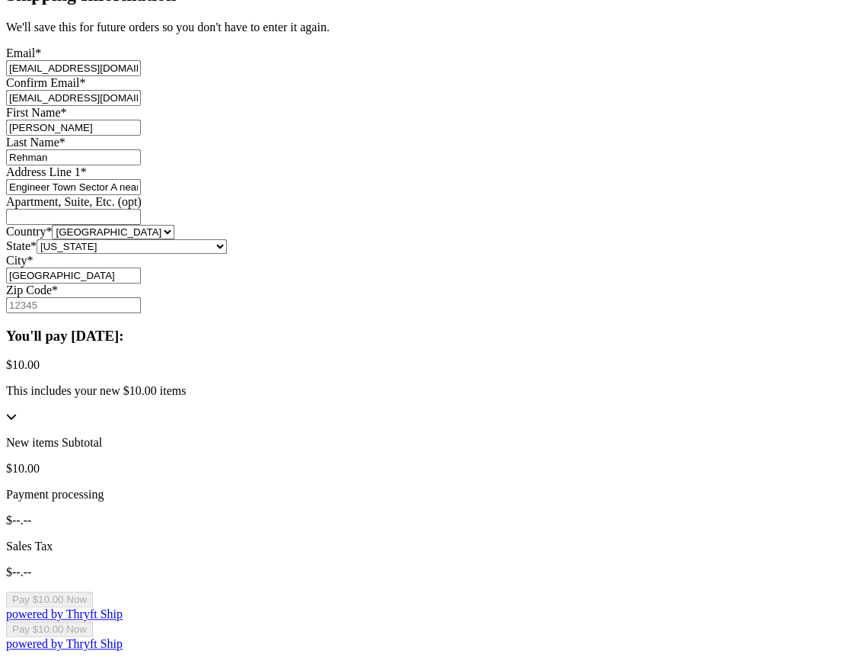
type input "[EMAIL_ADDRESS][DOMAIN_NAME]"
click at [141, 313] on input "Zip Code *" at bounding box center [73, 305] width 135 height 16
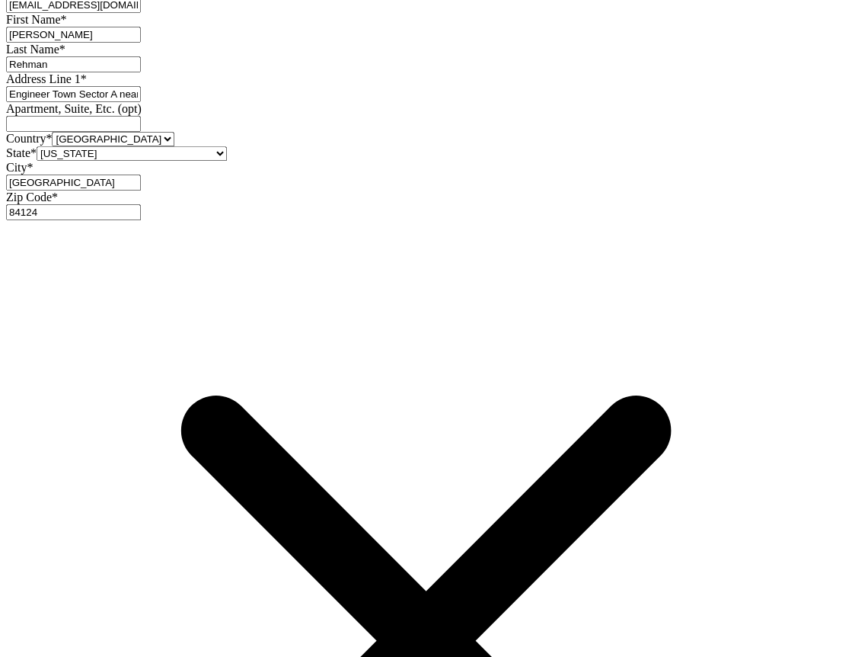
type input "84124"
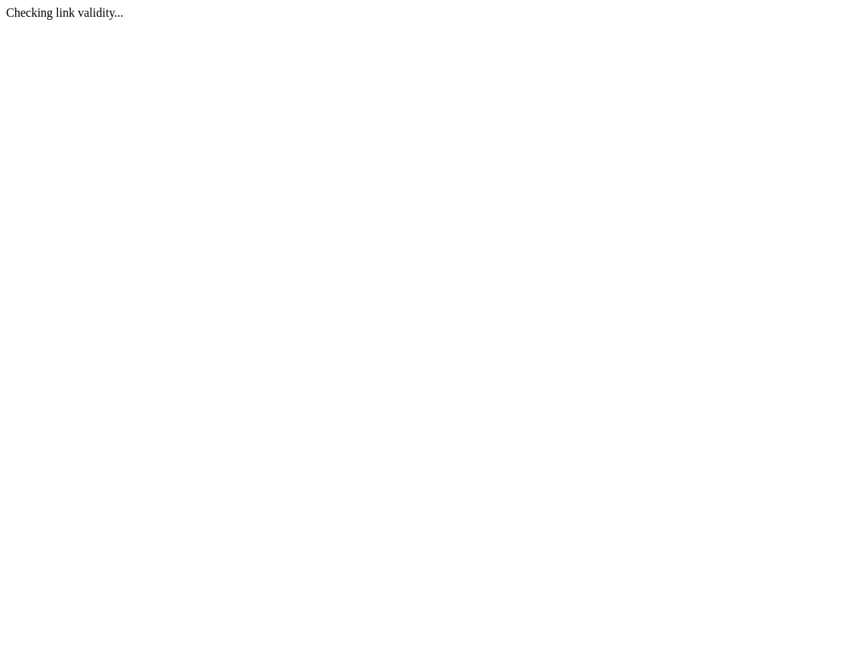
scroll to position [0, 0]
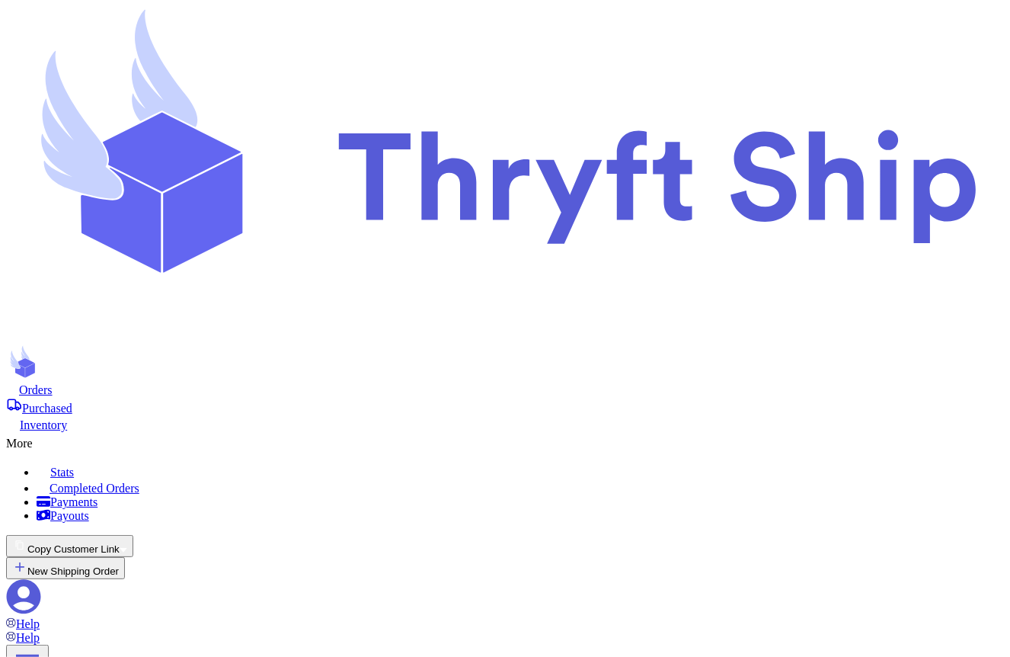
scroll to position [651, 0]
click at [41, 580] on icon at bounding box center [24, 597] width 34 height 34
click at [339, 130] on icon at bounding box center [657, 186] width 637 height 113
click at [53, 383] on span "Orders" at bounding box center [36, 389] width 34 height 13
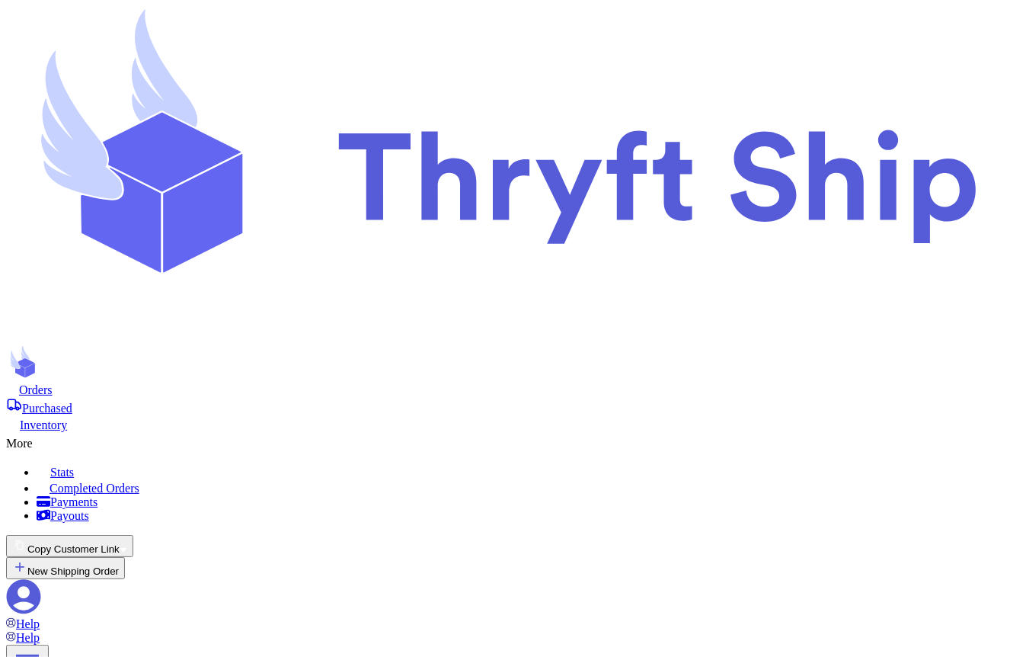
click at [574, 432] on div "More" at bounding box center [505, 441] width 998 height 18
click at [97, 495] on span "Payments" at bounding box center [73, 501] width 47 height 13
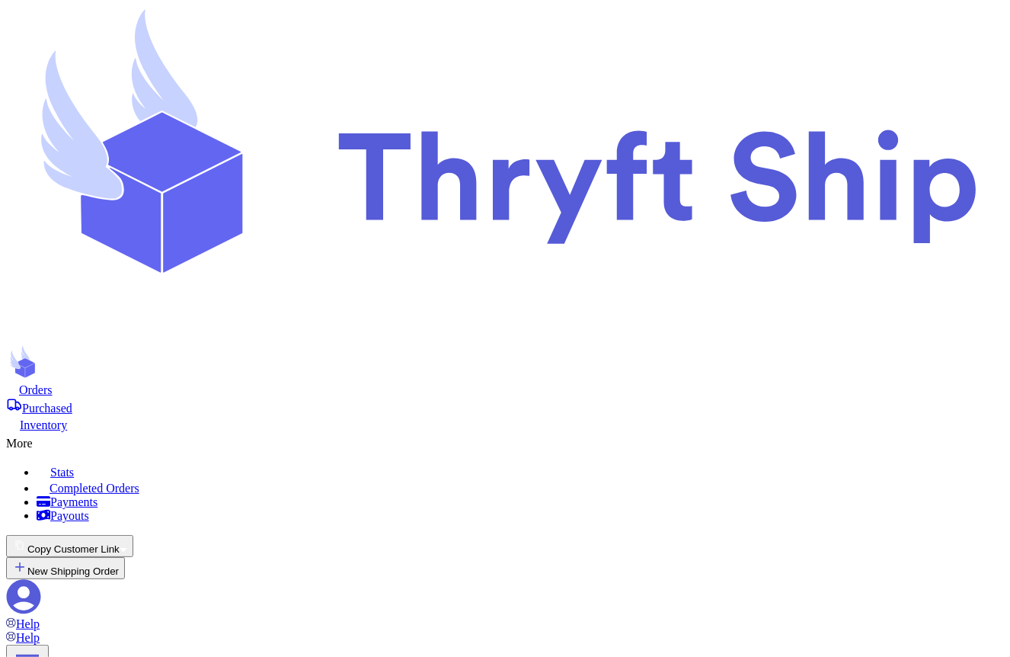
click at [48, 432] on icon at bounding box center [40, 439] width 15 height 15
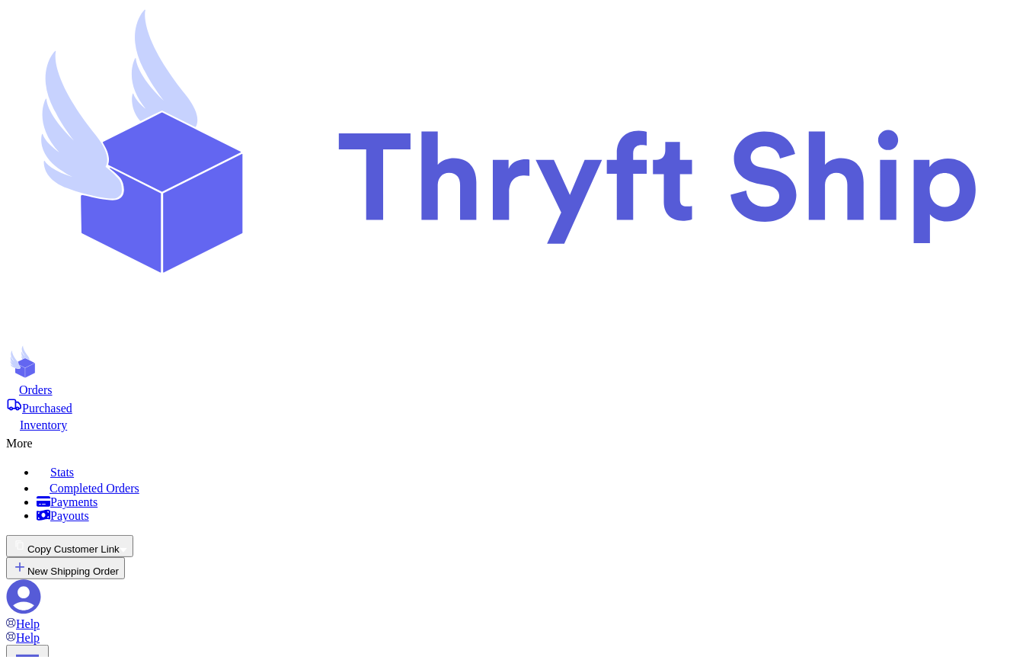
click at [89, 509] on span "Payouts" at bounding box center [69, 515] width 39 height 13
click at [48, 432] on icon at bounding box center [40, 439] width 15 height 15
click at [523, 495] on div "Payments" at bounding box center [520, 502] width 967 height 14
click at [41, 580] on icon at bounding box center [24, 597] width 34 height 34
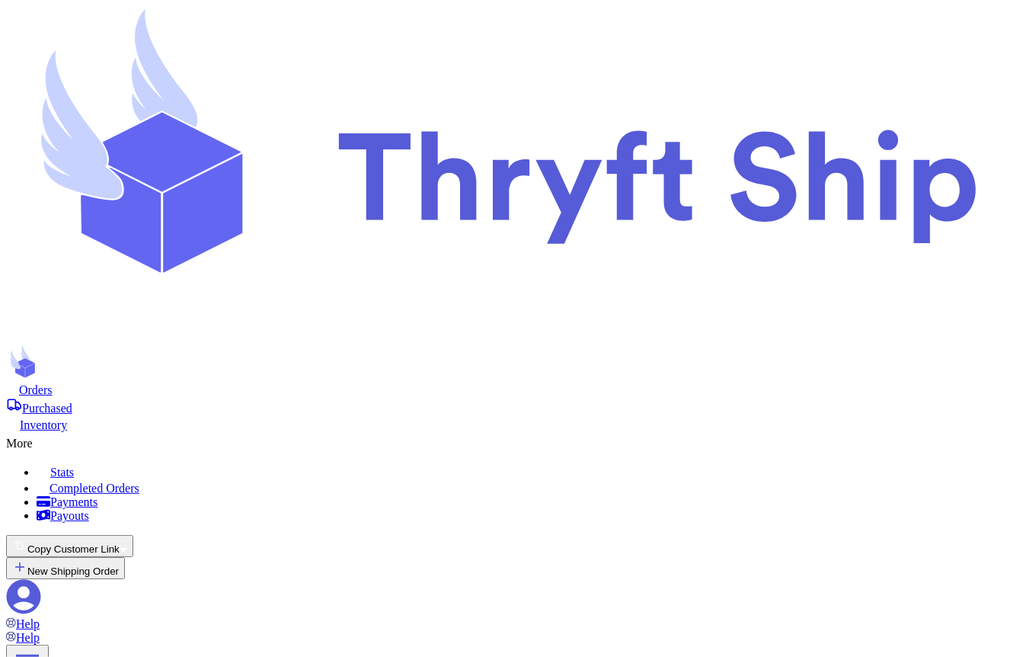
scroll to position [192, 0]
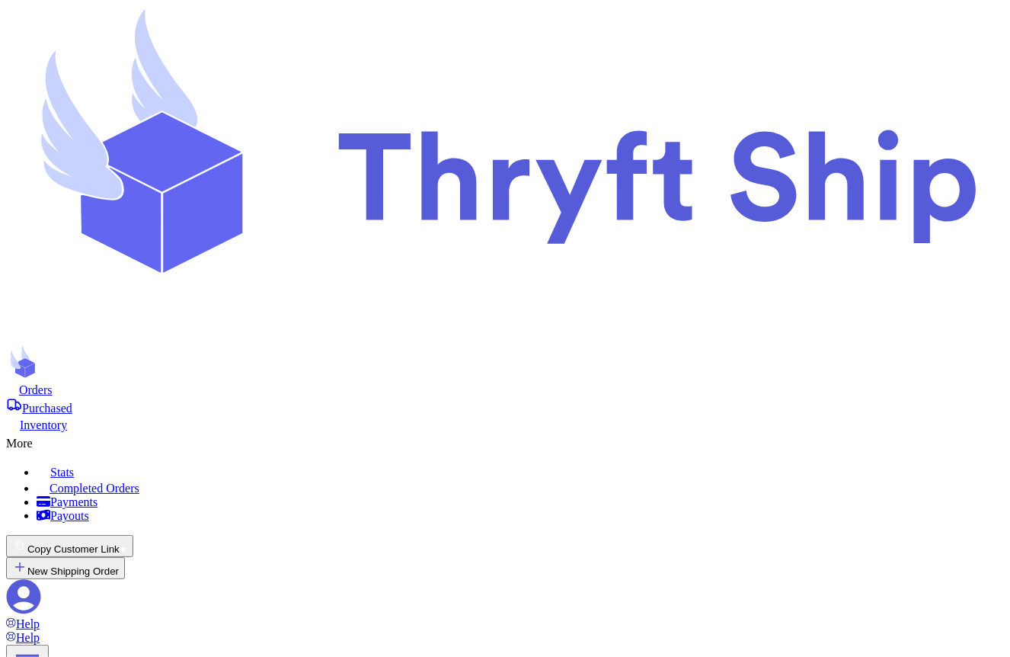
checkbox input "false"
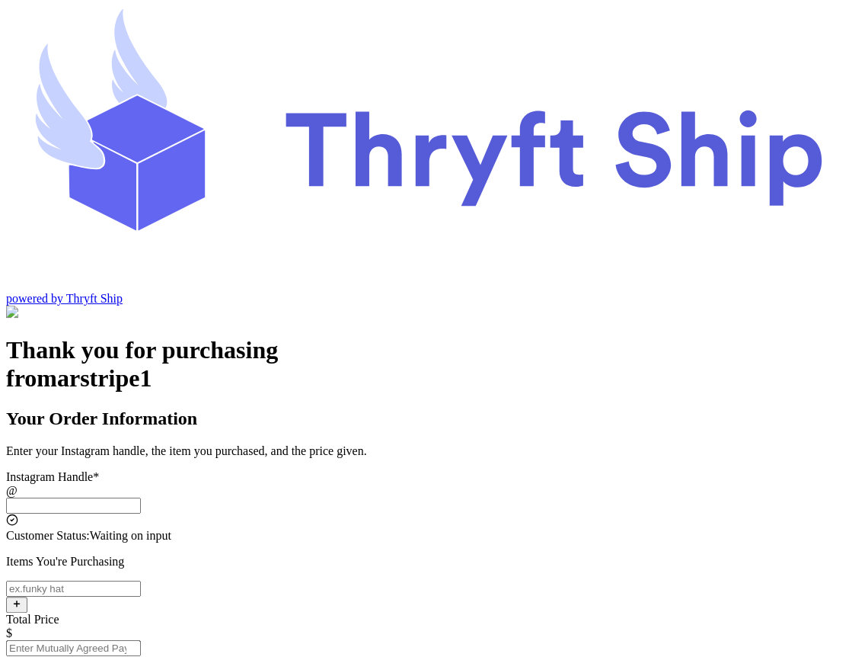
click at [141, 497] on input "Instagram Handle *" at bounding box center [73, 505] width 135 height 16
type input "stripecustomer"
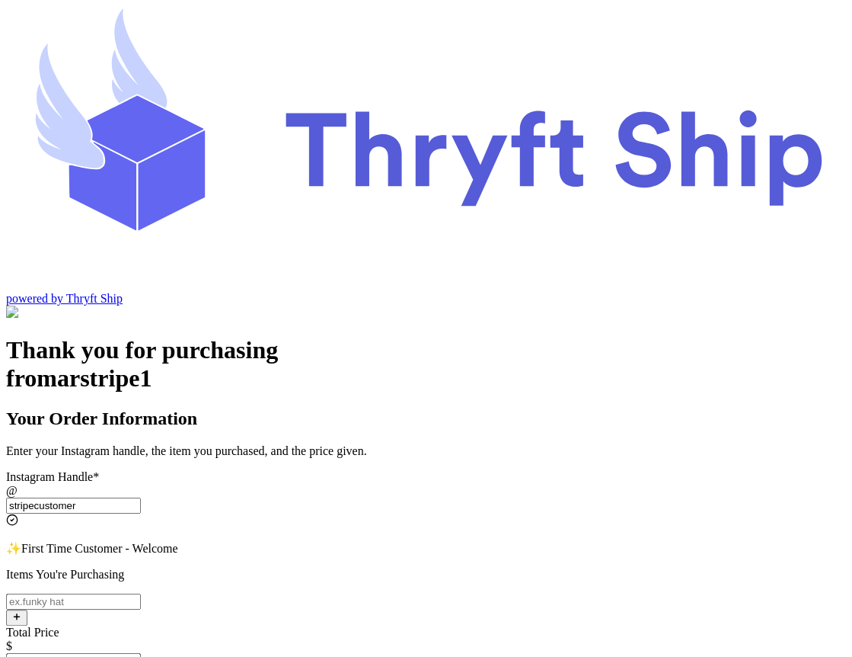
click at [141, 593] on input "Instagram Handle *" at bounding box center [73, 601] width 135 height 16
type input "item 1"
click at [141, 653] on input "Total Price" at bounding box center [73, 661] width 135 height 16
type input "15"
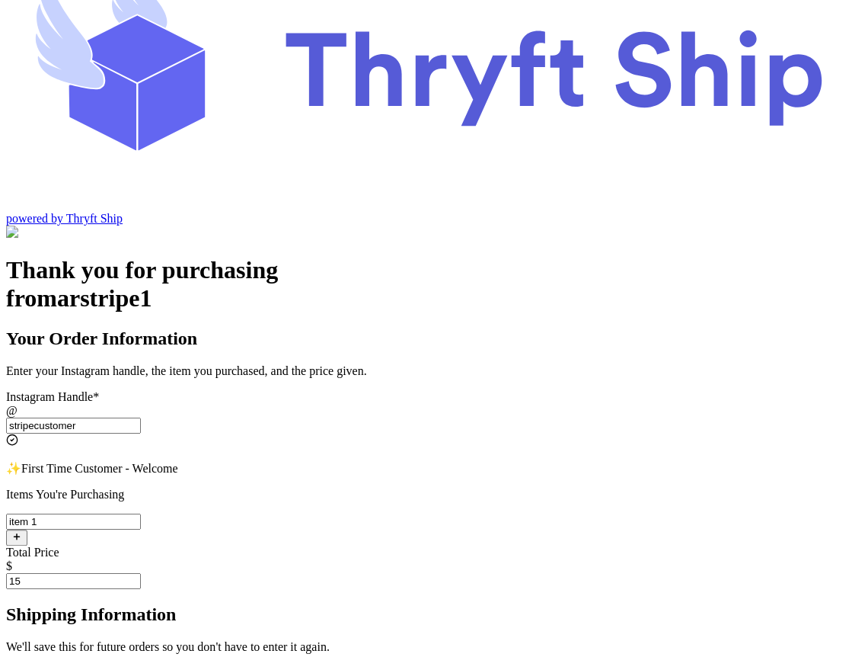
scroll to position [84, 0]
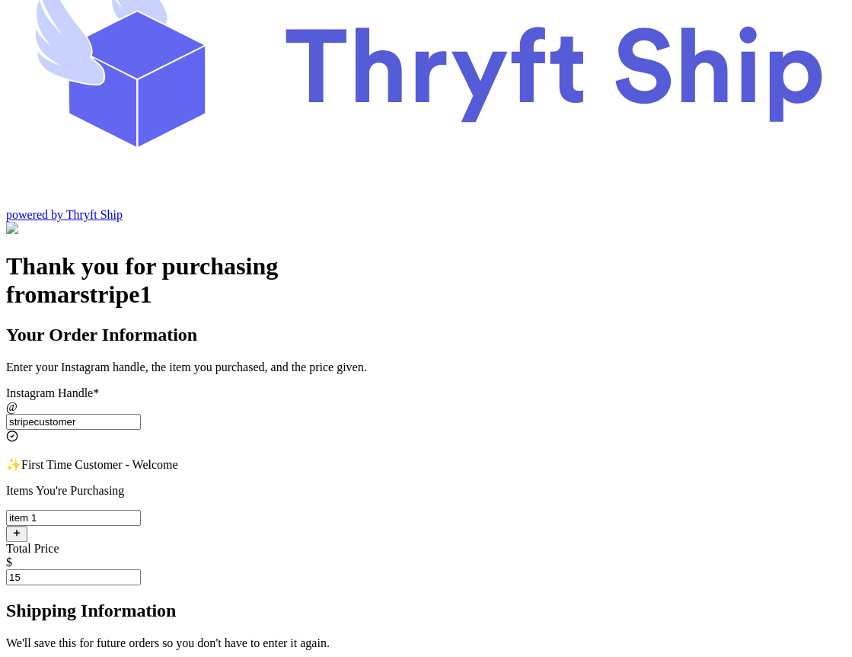
type input "[EMAIL_ADDRESS][DOMAIN_NAME]"
type input "[PERSON_NAME]"
type input "Rehman"
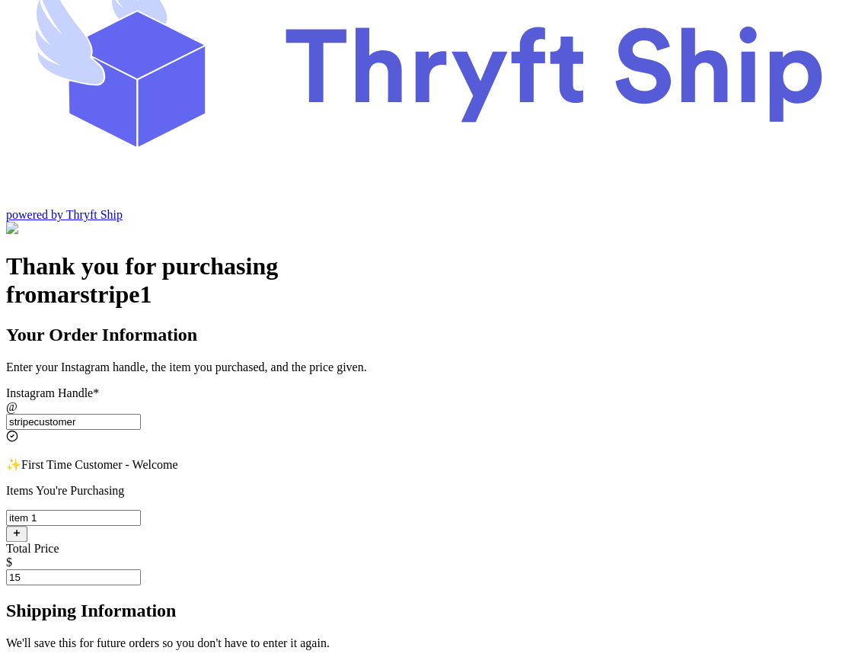
type input "Engineer Town Sector A near [GEOGRAPHIC_DATA]"
type input "[GEOGRAPHIC_DATA]"
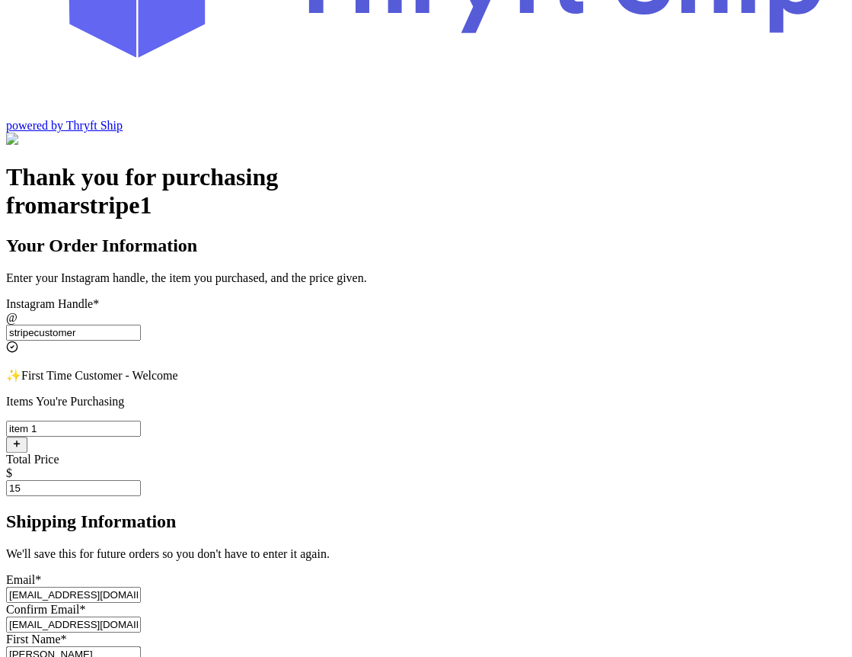
scroll to position [180, 0]
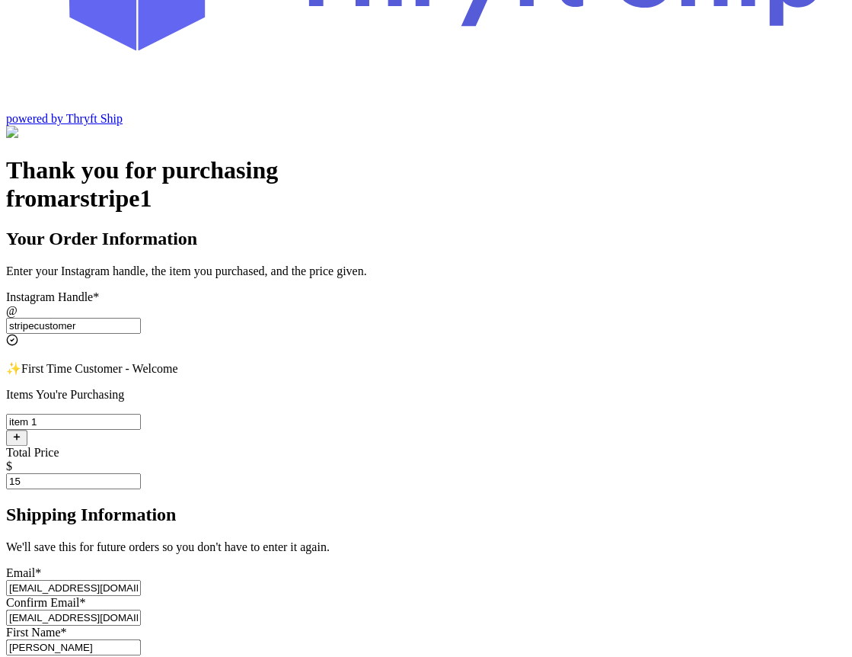
type input "[EMAIL_ADDRESS][DOMAIN_NAME]"
click at [141, 609] on input "[EMAIL_ADDRESS][DOMAIN_NAME]" at bounding box center [73, 617] width 135 height 16
type input "[EMAIL_ADDRESS][DOMAIN_NAME]"
click at [101, 532] on div "Thank you for purchasing from arstripe1 Your Order Information Enter your Insta…" at bounding box center [426, 663] width 840 height 1015
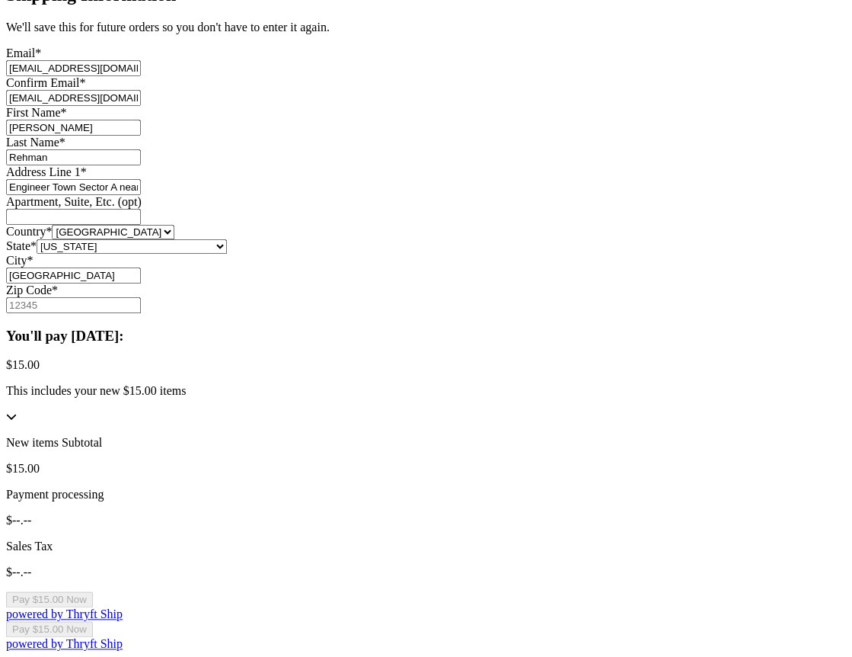
scroll to position [792, 0]
click at [141, 313] on input "Zip Code *" at bounding box center [73, 305] width 135 height 16
type input "84124"
click at [93, 591] on button "Pay $15.00 Now" at bounding box center [49, 599] width 87 height 16
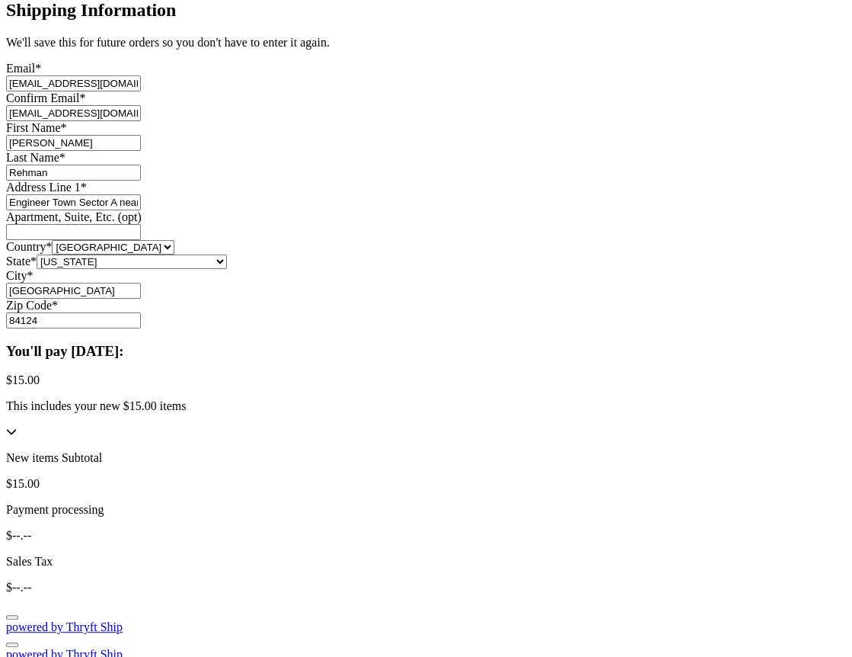
scroll to position [0, 0]
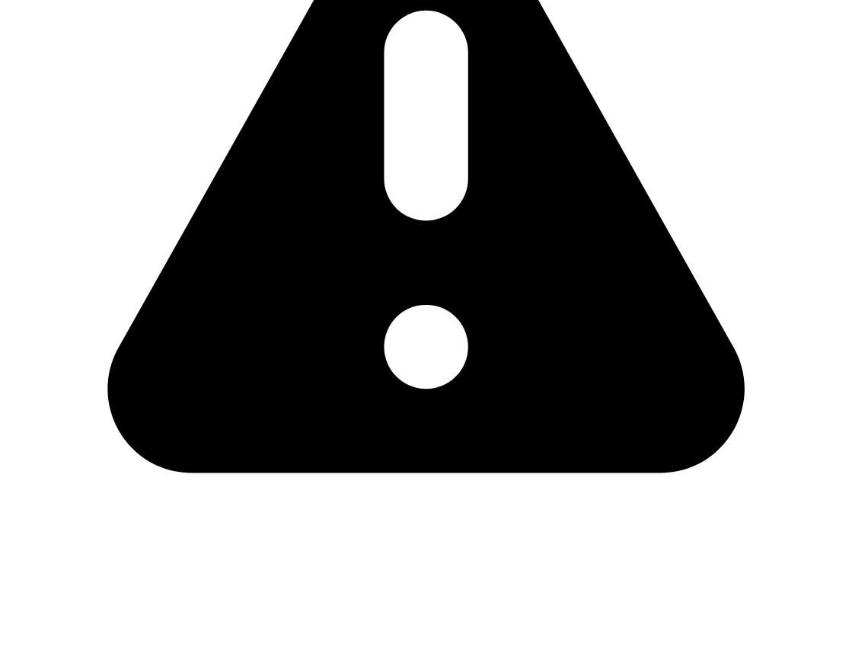
scroll to position [805, 0]
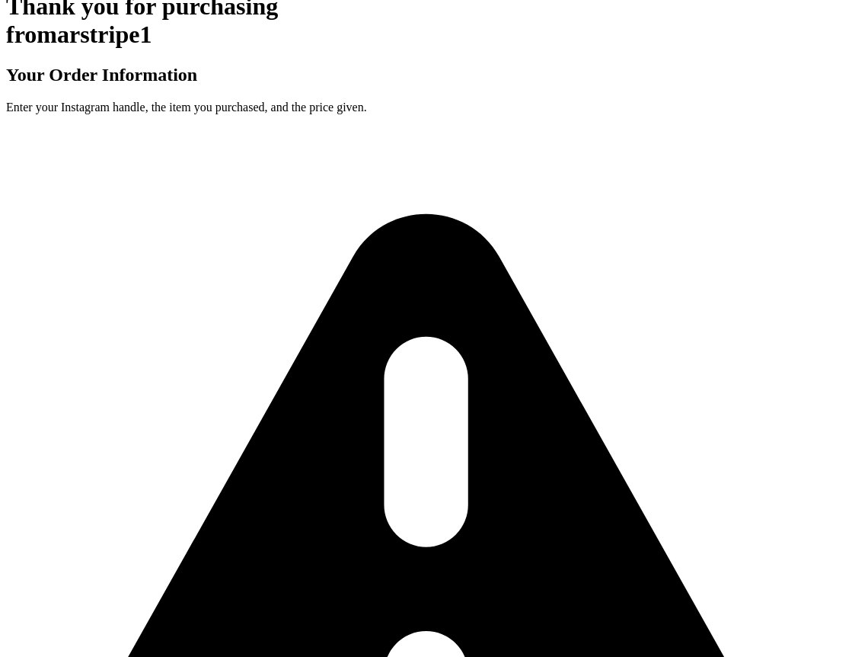
scroll to position [0, 0]
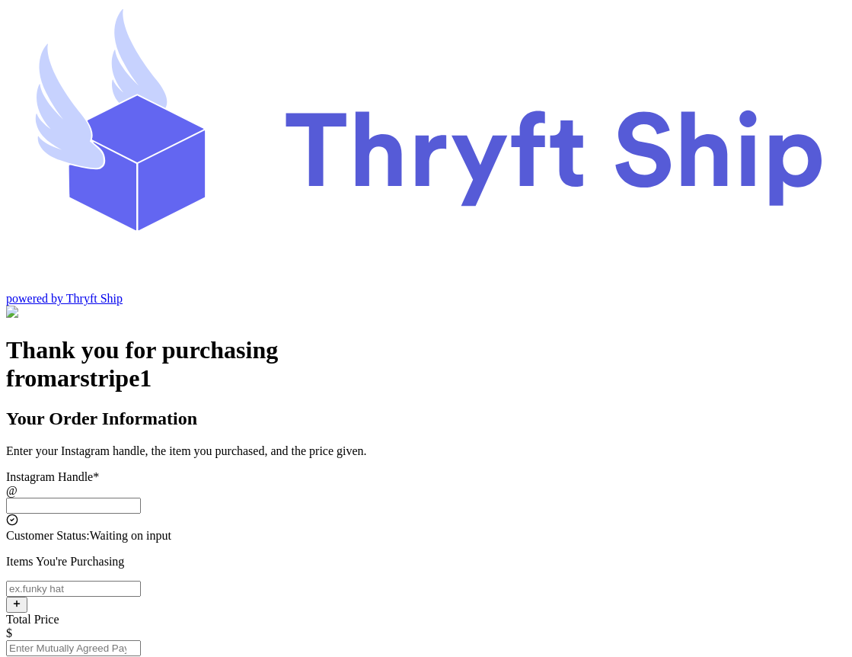
scroll to position [70, 0]
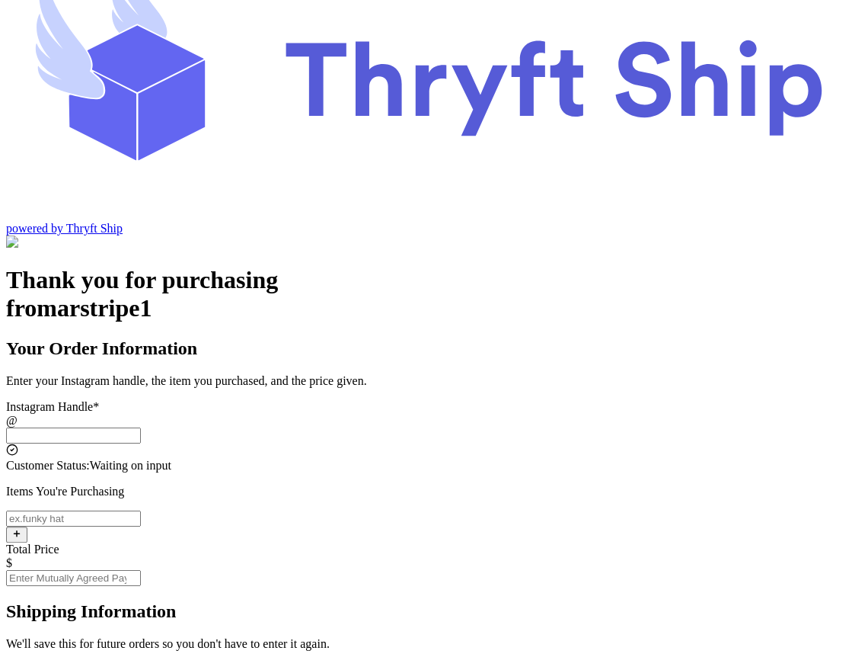
click at [141, 570] on input "Total Price" at bounding box center [73, 578] width 135 height 16
type input "10"
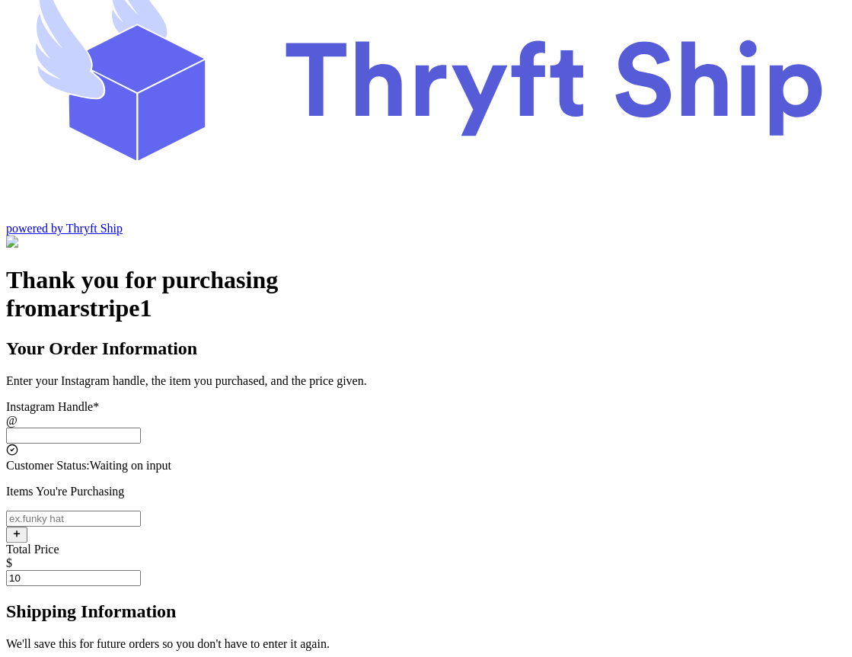
click at [141, 510] on input "Instagram Handle *" at bounding box center [73, 518] width 135 height 16
type input "item 1"
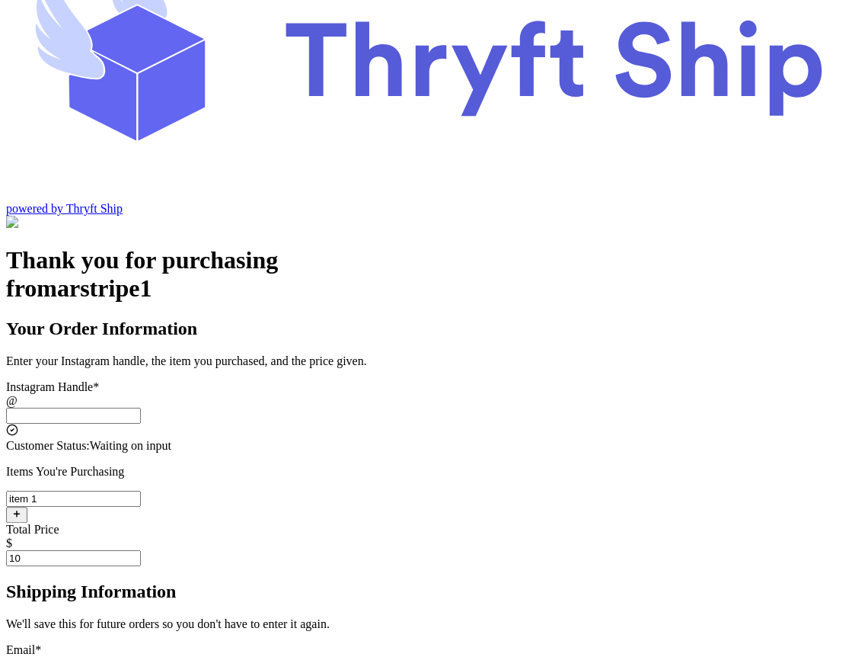
scroll to position [94, 0]
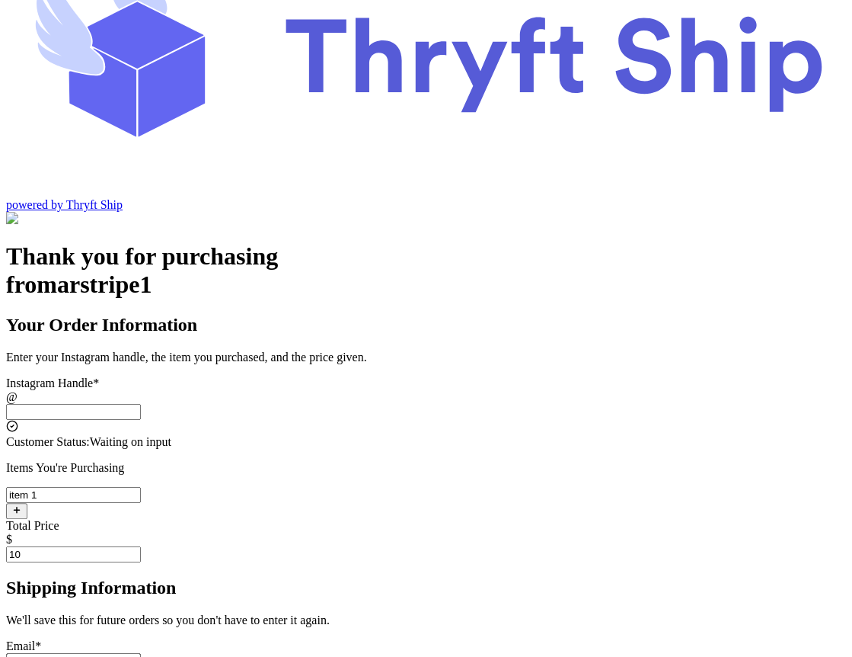
click at [141, 404] on input "Instagram Handle *" at bounding box center [73, 412] width 135 height 16
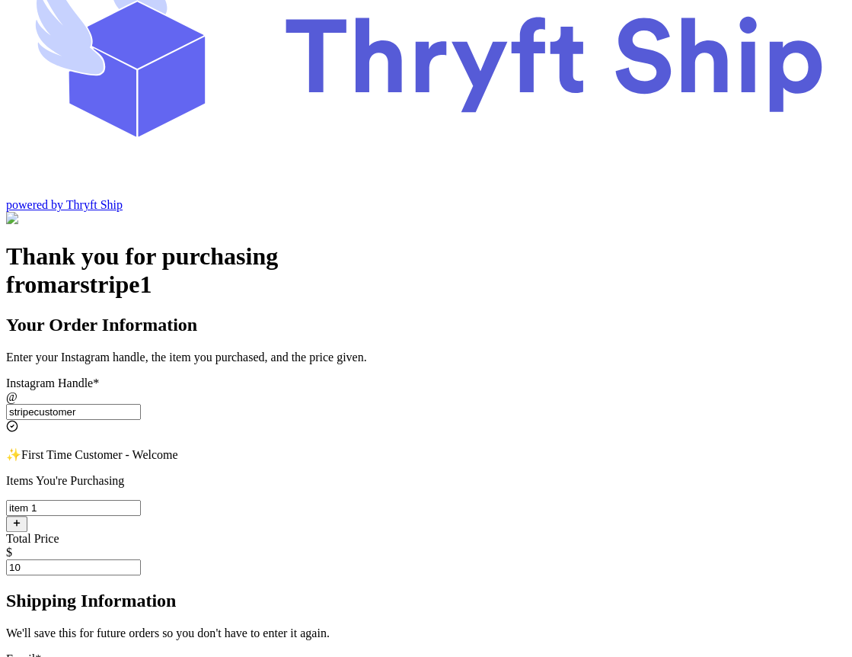
type input "stripecustomer"
type input "[EMAIL_ADDRESS][DOMAIN_NAME]"
type input "s.abderrehman@gmail.com"
type input "Abdul"
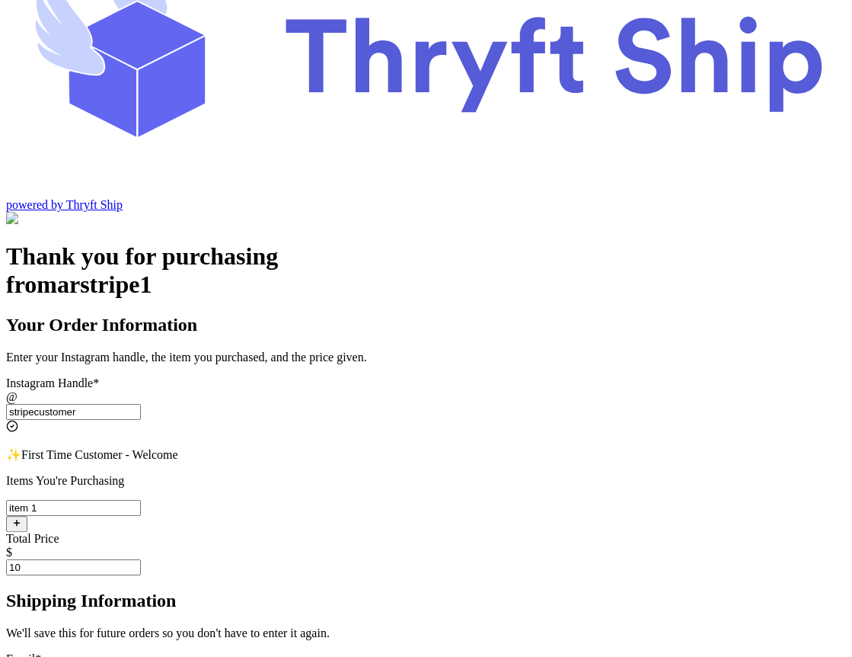
type input "Rehman"
type input "Engineer Town Sector A near Valencia Town"
type input "Lahore"
type input "s.abderrehman+2@gmail.com"
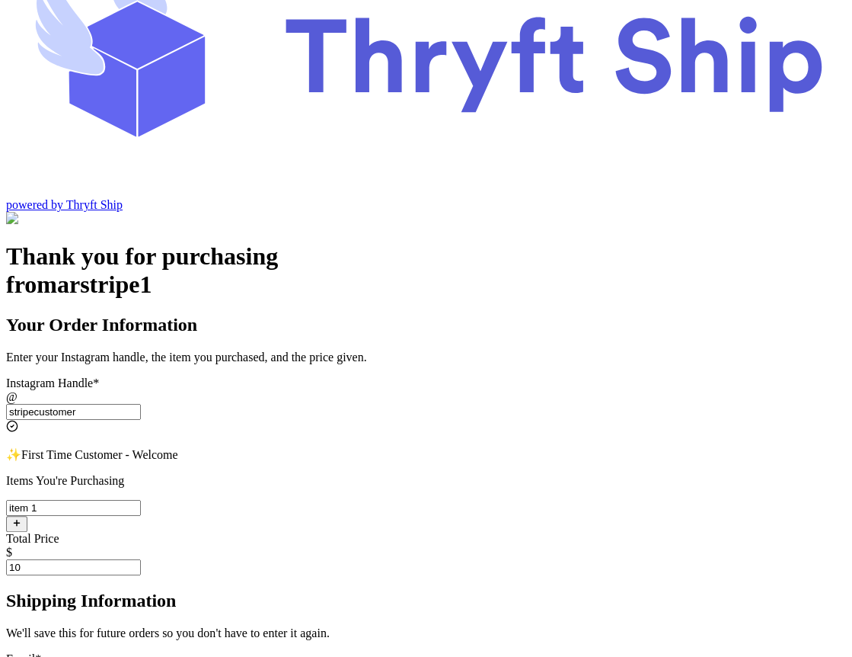
type input "s.abderrehman+2@gmail.com"
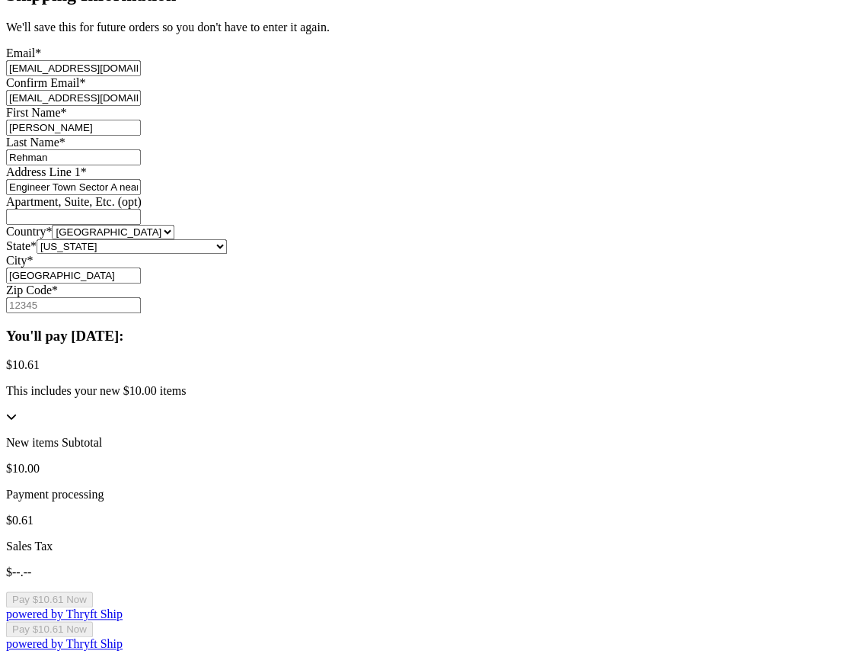
scroll to position [862, 0]
click at [141, 297] on input "Zip Code *" at bounding box center [73, 305] width 135 height 16
type input "84124"
click at [93, 591] on button "Pay $10.61 Now" at bounding box center [49, 599] width 87 height 16
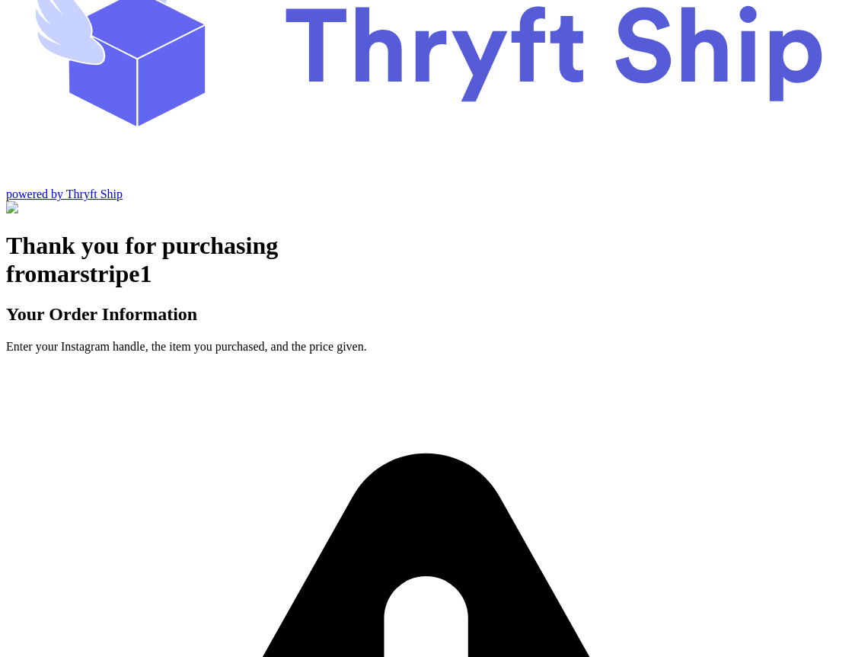
scroll to position [0, 0]
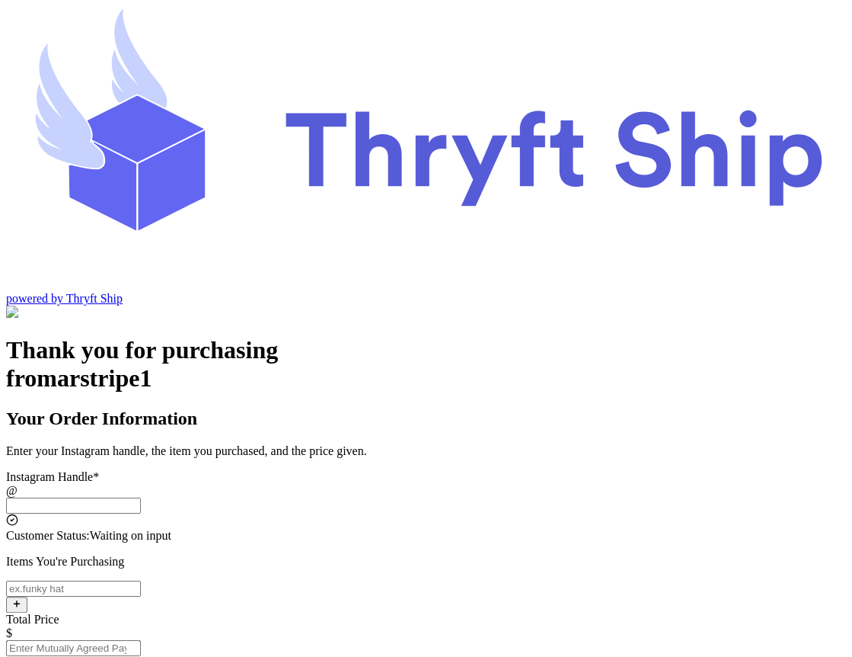
drag, startPoint x: 0, startPoint y: 0, endPoint x: 524, endPoint y: 282, distance: 595.0
click at [141, 497] on input "Instagram Handle *" at bounding box center [73, 505] width 135 height 16
type input "stripecustomer"
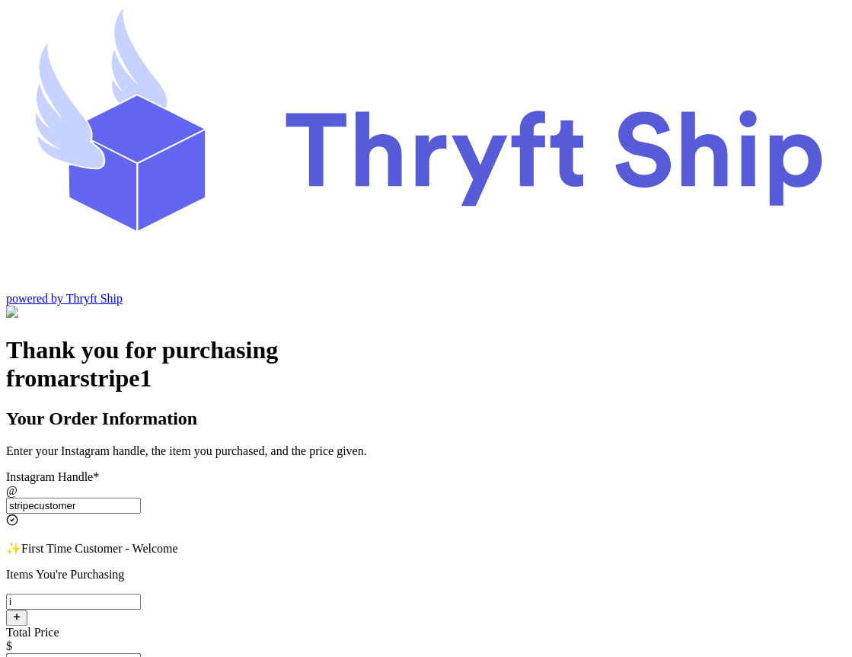
type input "item 1"
click at [141, 653] on input "Total Price" at bounding box center [73, 661] width 135 height 16
type input "10"
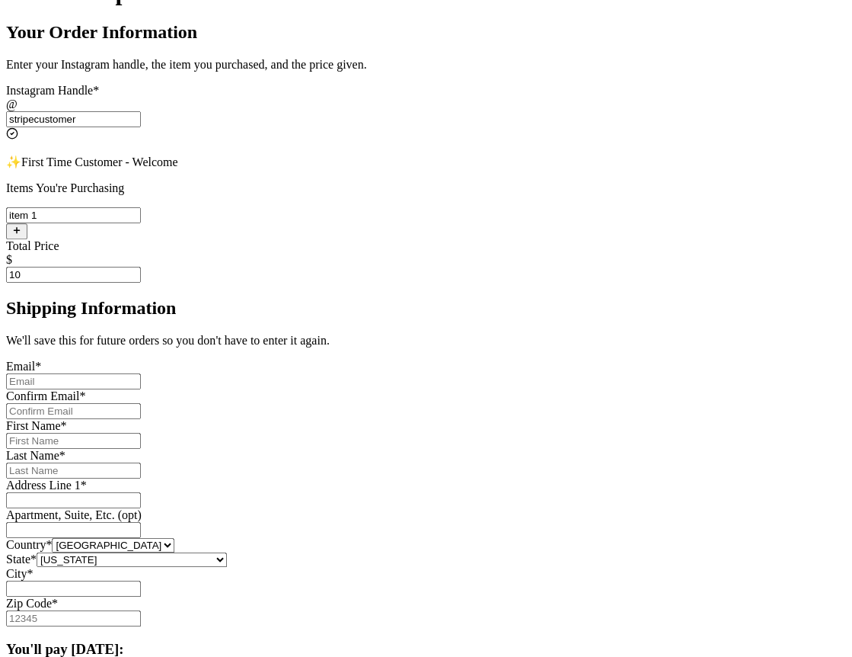
scroll to position [390, 0]
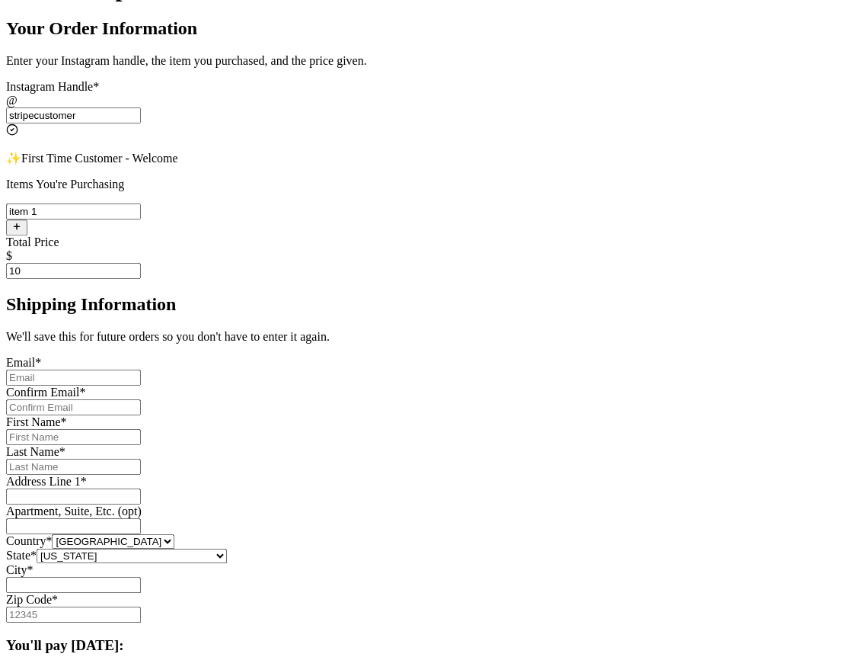
click at [141, 369] on input "Instagram Handle *" at bounding box center [73, 377] width 135 height 16
type input "[EMAIL_ADDRESS][DOMAIN_NAME]"
type input "[PERSON_NAME]"
type input "Rehman"
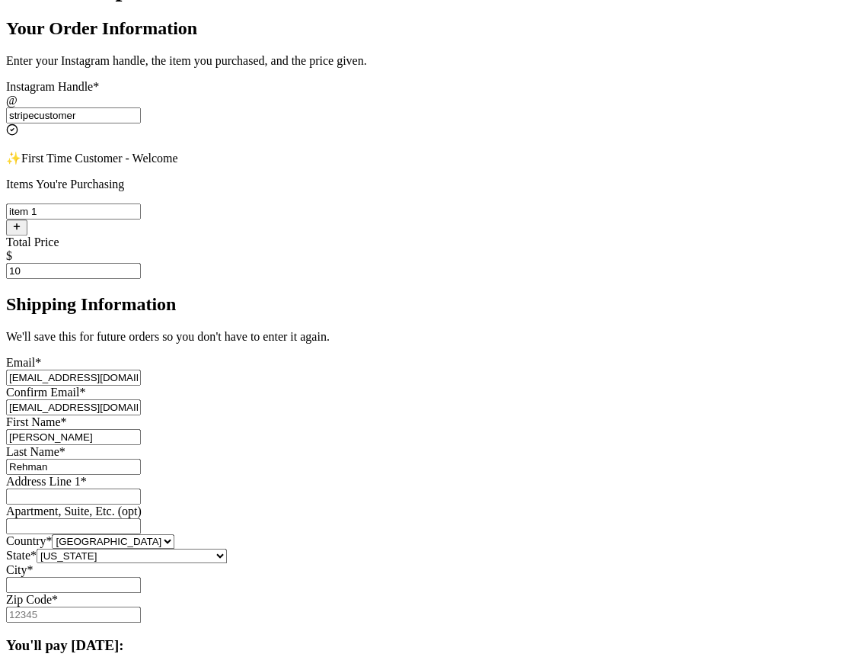
type input "Engineer Town Sector A near [GEOGRAPHIC_DATA]"
type input "[GEOGRAPHIC_DATA]"
click at [141, 369] on input "[EMAIL_ADDRESS][DOMAIN_NAME]" at bounding box center [73, 377] width 135 height 16
type input "[EMAIL_ADDRESS][DOMAIN_NAME]"
click at [141, 399] on input "[EMAIL_ADDRESS][DOMAIN_NAME]" at bounding box center [73, 407] width 135 height 16
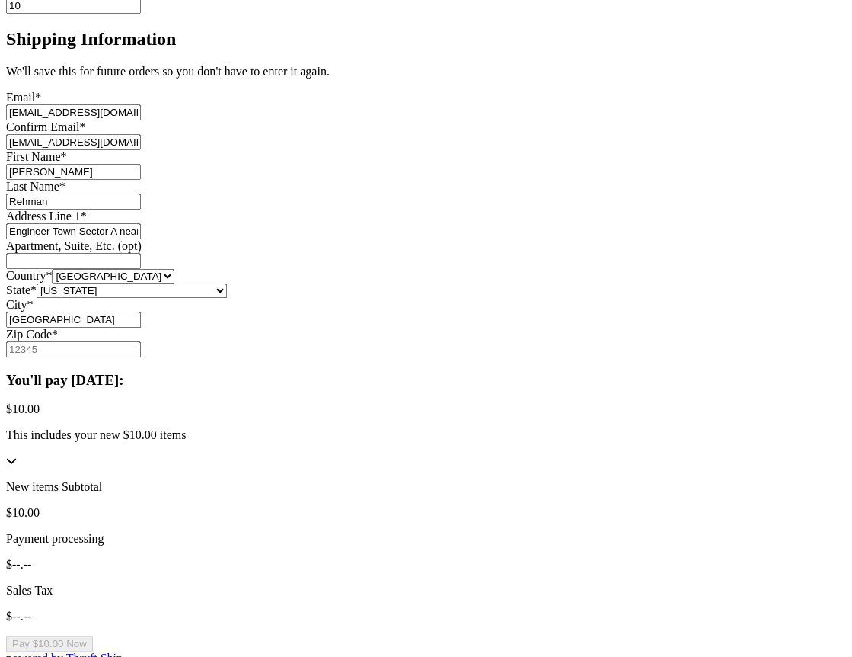
scroll to position [673, 0]
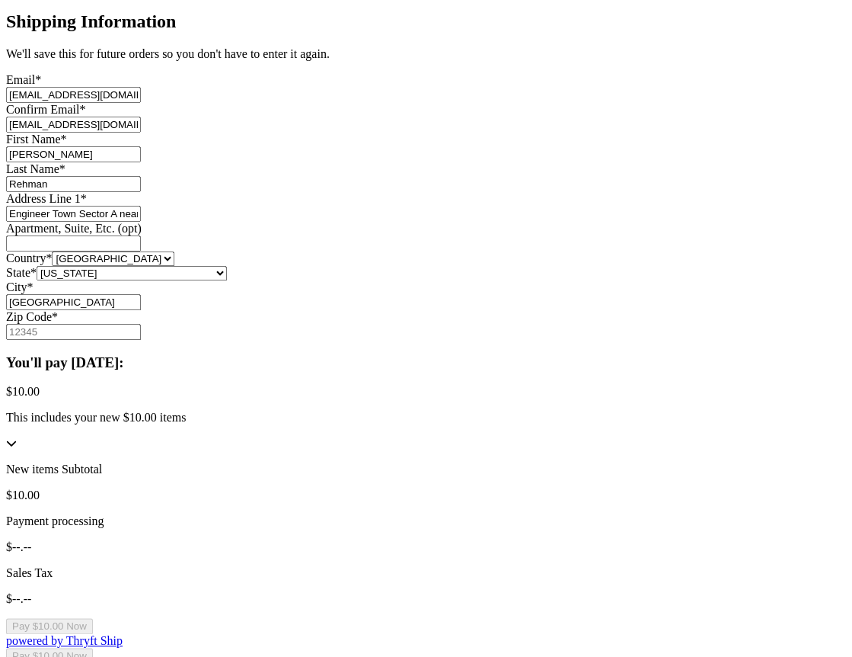
type input "[EMAIL_ADDRESS][DOMAIN_NAME]"
click at [141, 340] on input "Zip Code *" at bounding box center [73, 332] width 135 height 16
type input "84124"
click at [743, 446] on div "Thank you for purchasing from arstripe1 Your Order Information Enter your Insta…" at bounding box center [426, 170] width 840 height 1015
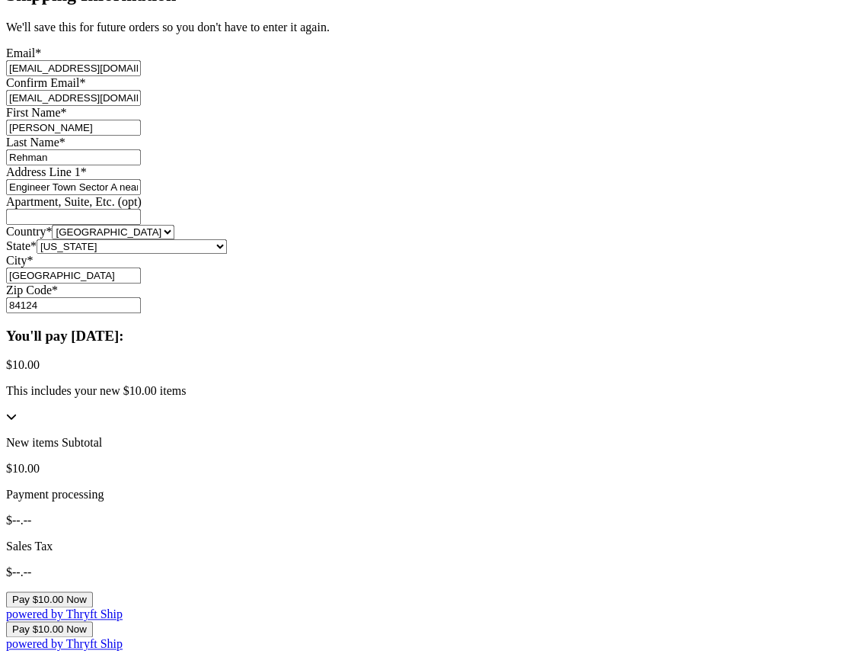
scroll to position [751, 0]
click at [93, 591] on button "Pay $10.00 Now" at bounding box center [49, 599] width 87 height 16
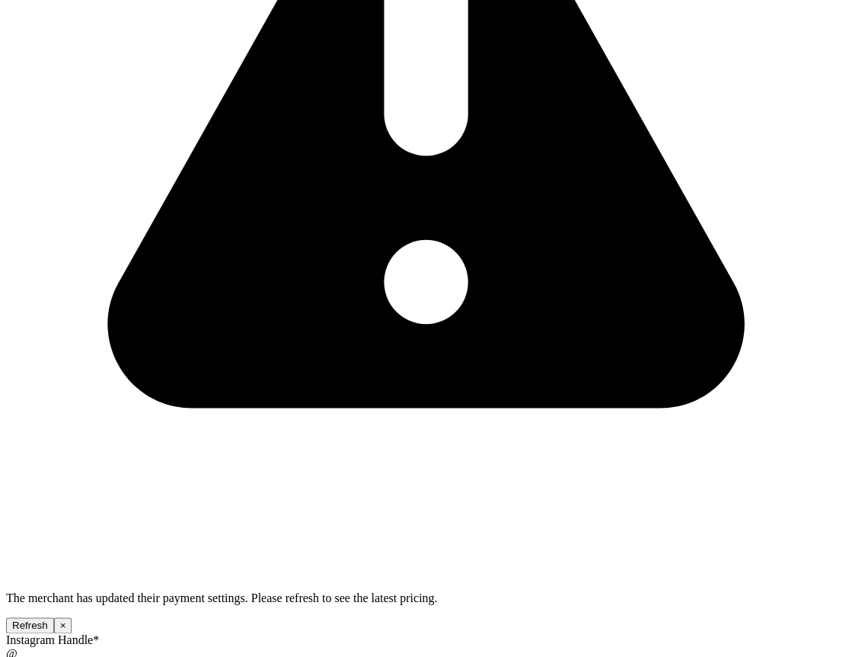
scroll to position [874, 0]
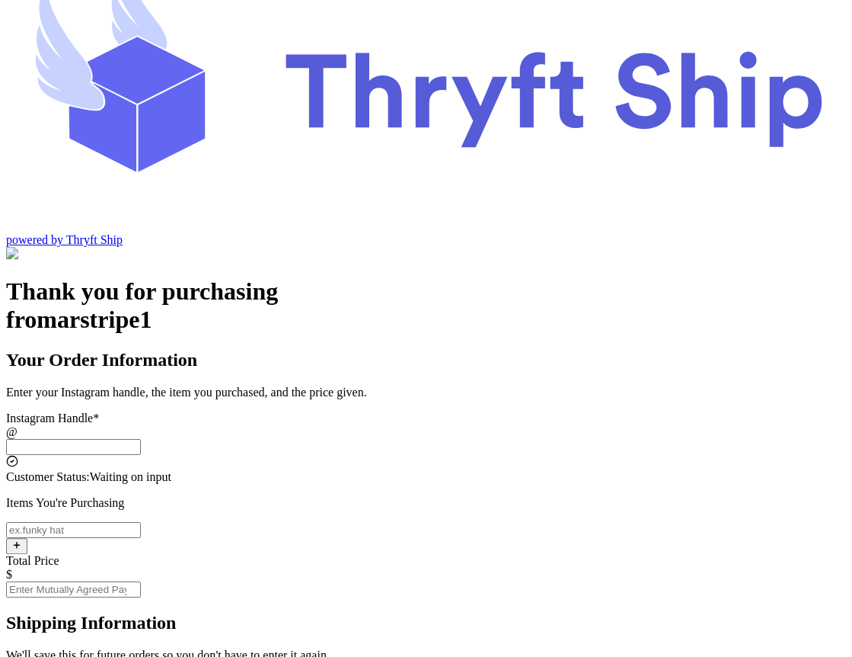
scroll to position [70, 0]
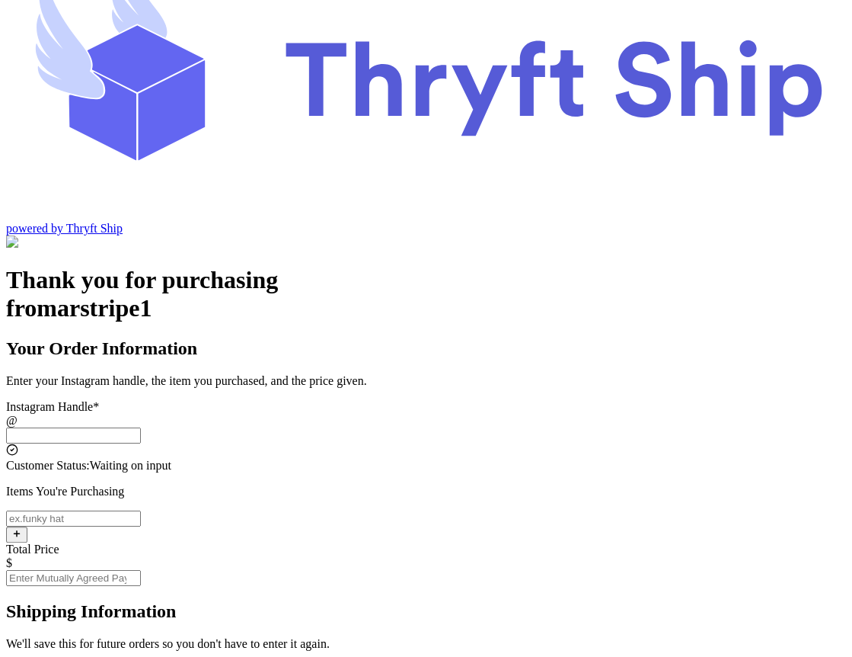
click at [141, 427] on input "Instagram Handle *" at bounding box center [73, 435] width 135 height 16
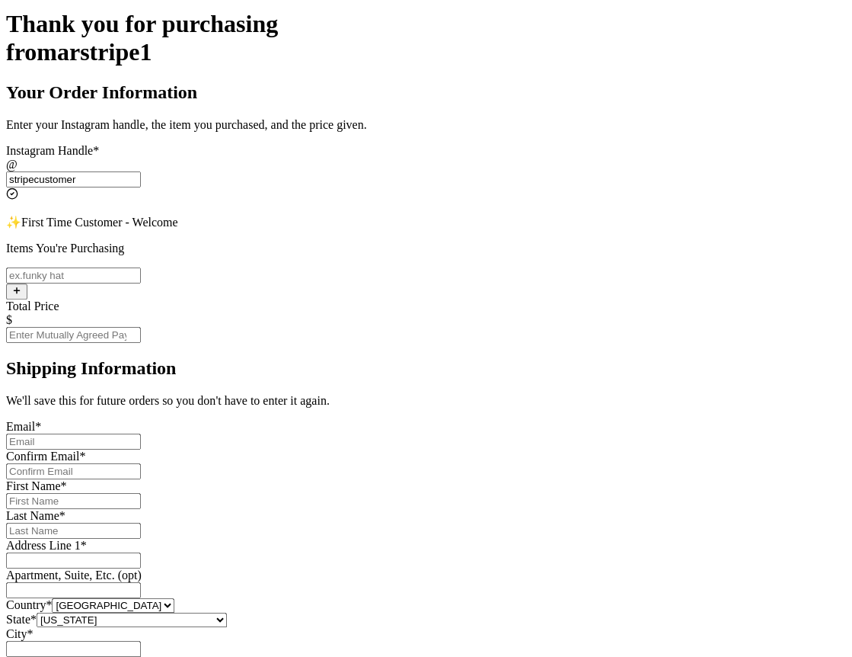
scroll to position [341, 0]
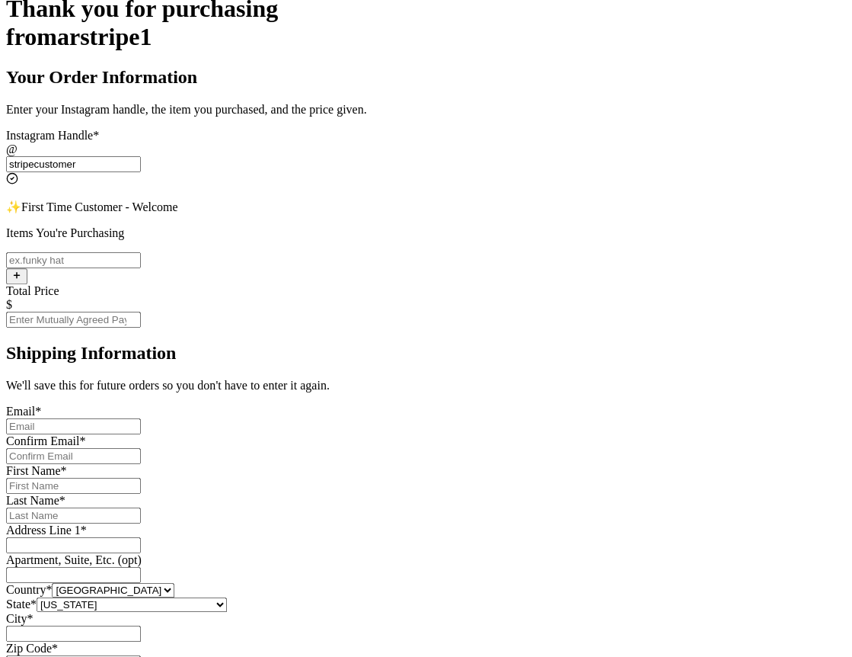
type input "stripecustomer"
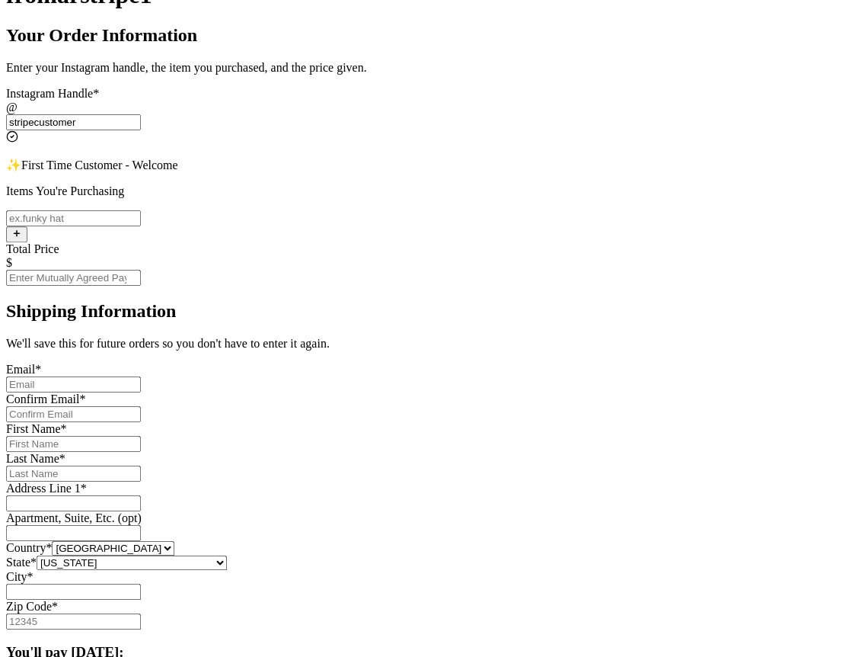
scroll to position [252, 0]
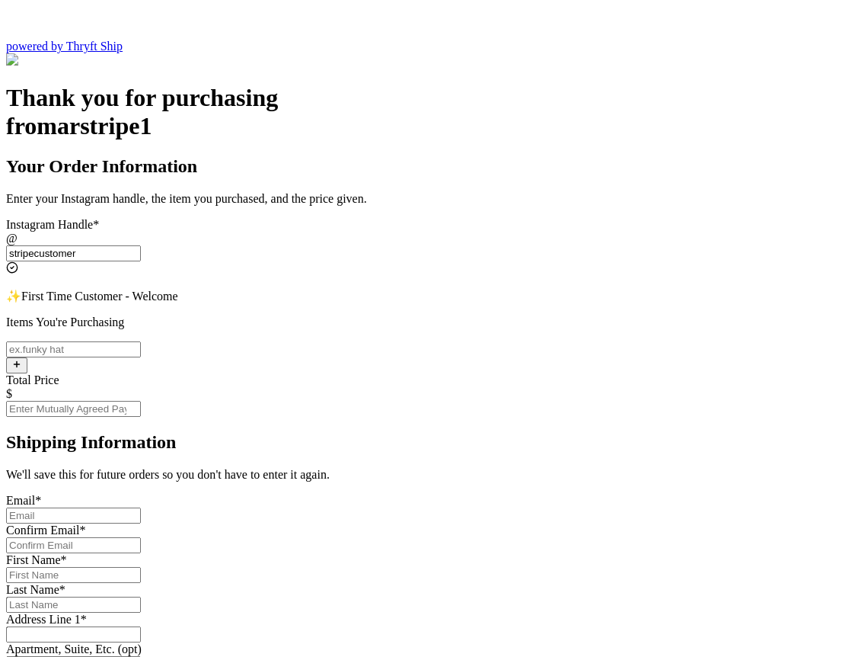
click at [141, 401] on input "Total Price" at bounding box center [73, 409] width 135 height 16
type input "10"
click at [141, 507] on input "Instagram Handle *" at bounding box center [73, 515] width 135 height 16
type input "[EMAIL_ADDRESS][DOMAIN_NAME]"
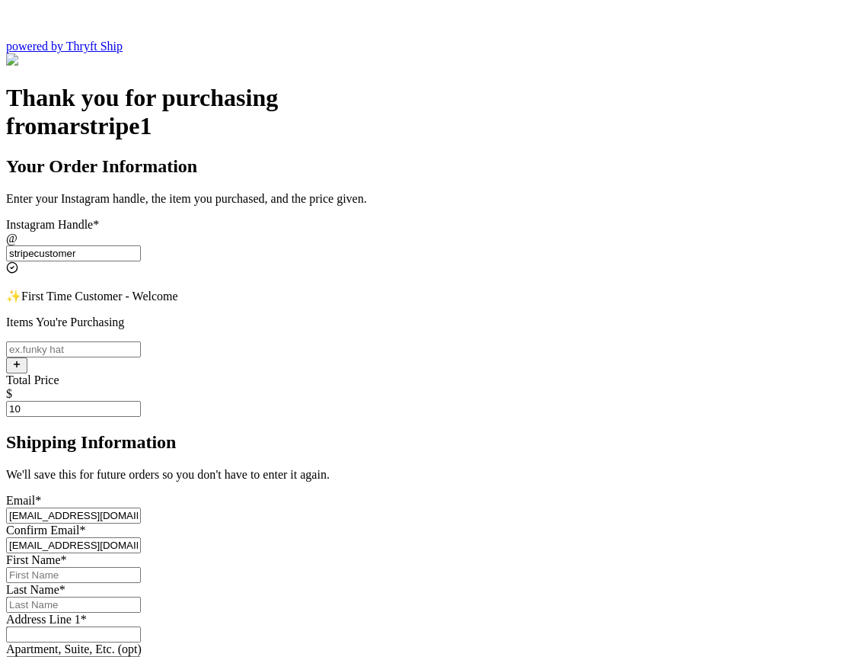
type input "[PERSON_NAME]"
type input "Rehman"
type input "Engineer Town Sector A near [GEOGRAPHIC_DATA]"
type input "[GEOGRAPHIC_DATA]"
click at [141, 507] on input "[EMAIL_ADDRESS][DOMAIN_NAME]" at bounding box center [73, 515] width 135 height 16
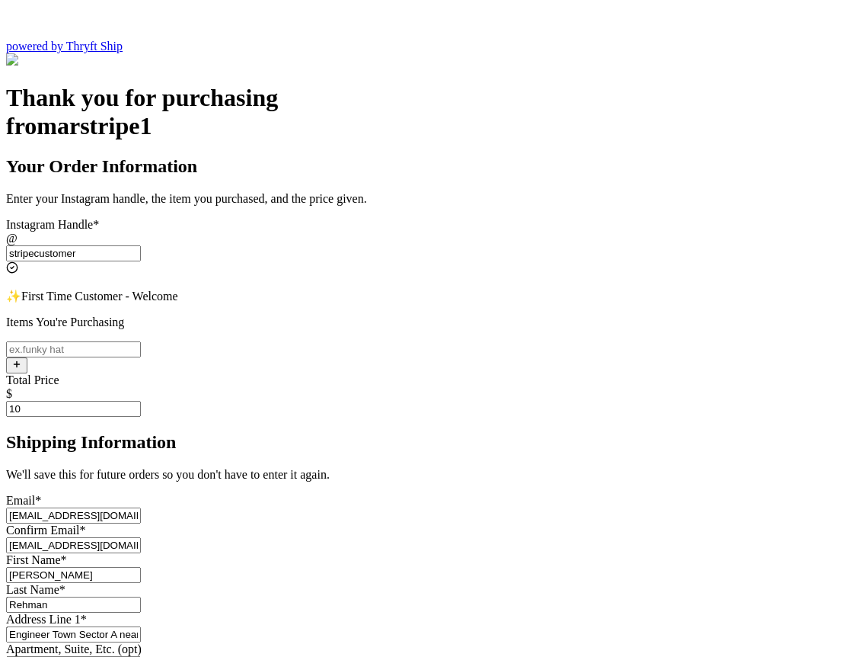
click at [141, 507] on input "[EMAIL_ADDRESS][DOMAIN_NAME]" at bounding box center [73, 515] width 135 height 16
type input "[EMAIL_ADDRESS][DOMAIN_NAME]"
click at [141, 537] on input "[EMAIL_ADDRESS][DOMAIN_NAME]" at bounding box center [73, 545] width 135 height 16
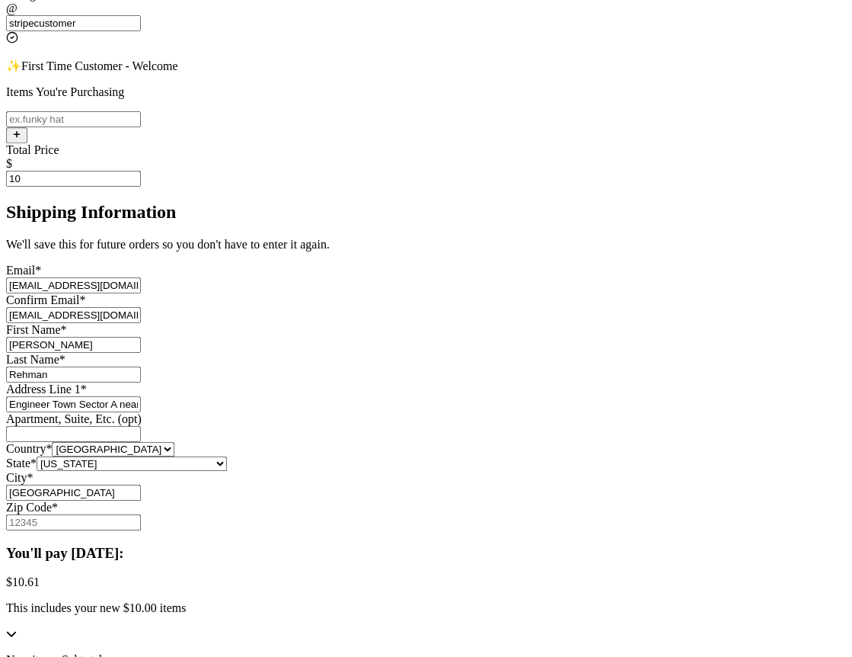
scroll to position [792, 0]
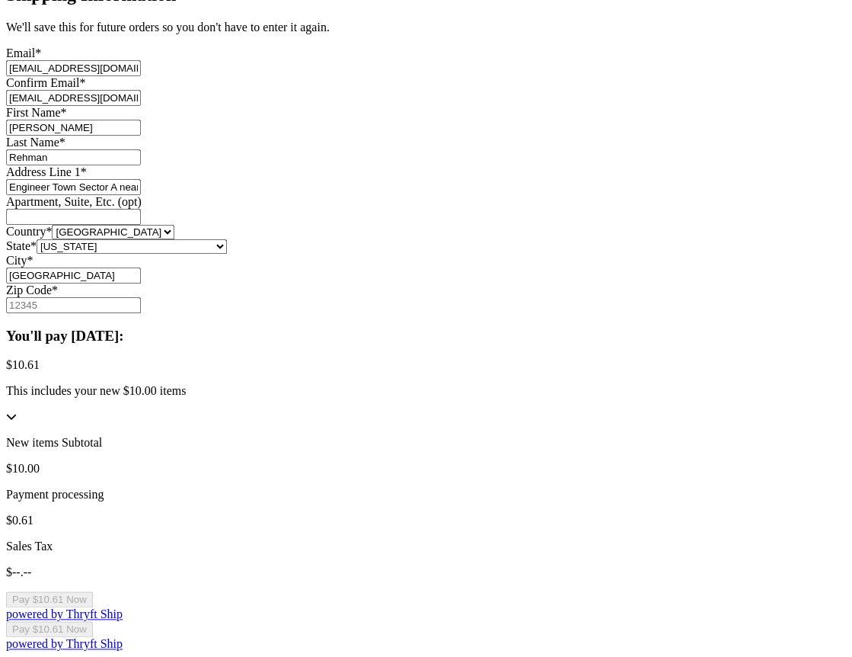
type input "[EMAIL_ADDRESS][DOMAIN_NAME]"
click at [141, 313] on input "Zip Code *" at bounding box center [73, 305] width 135 height 16
type input "84124"
click at [678, 413] on div "Thank you for purchasing from arstripe1 Your Order Information Enter your Insta…" at bounding box center [426, 144] width 840 height 1015
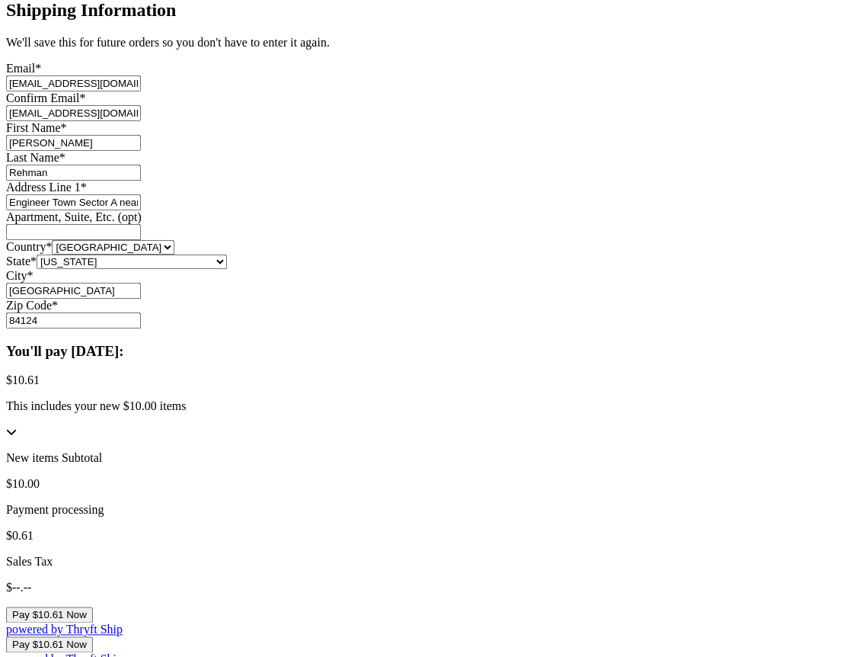
click at [93, 606] on button "Pay $10.61 Now" at bounding box center [49, 614] width 87 height 16
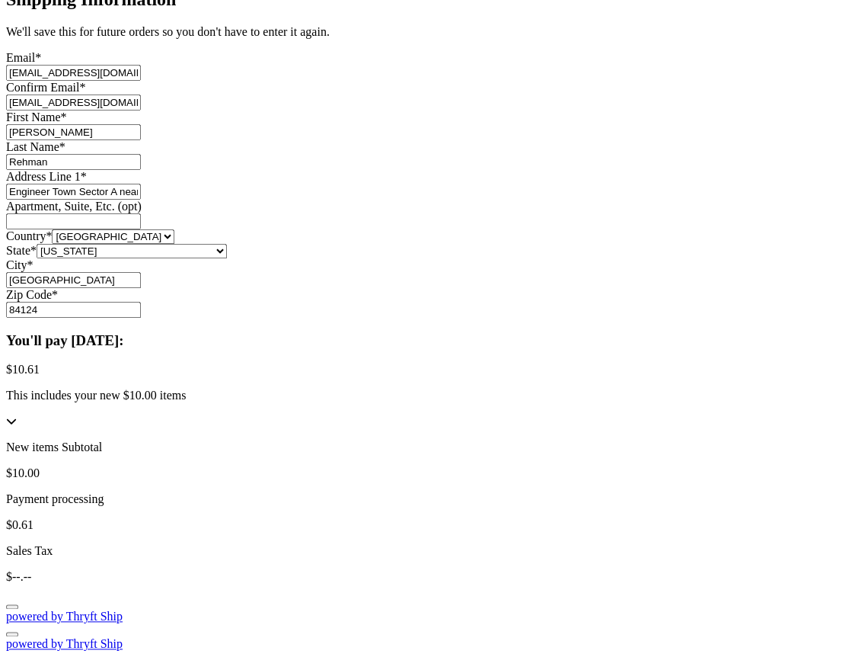
scroll to position [792, 0]
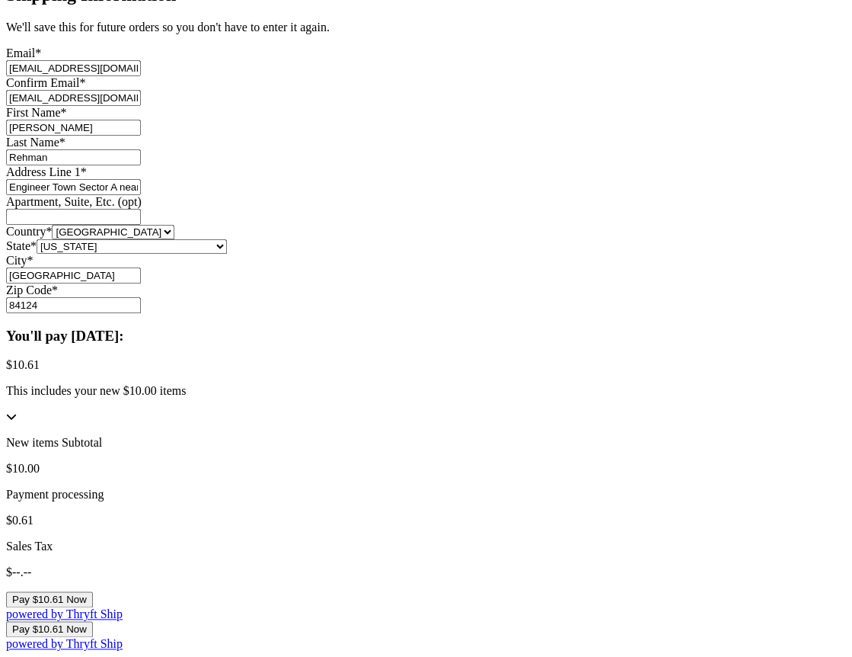
click at [93, 591] on button "Pay $10.61 Now" at bounding box center [49, 599] width 87 height 16
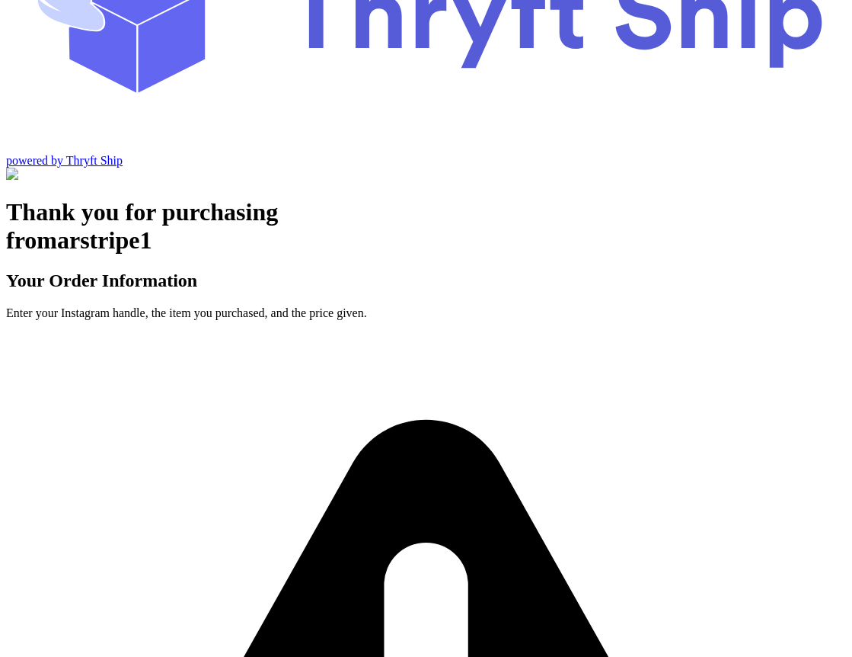
scroll to position [43, 0]
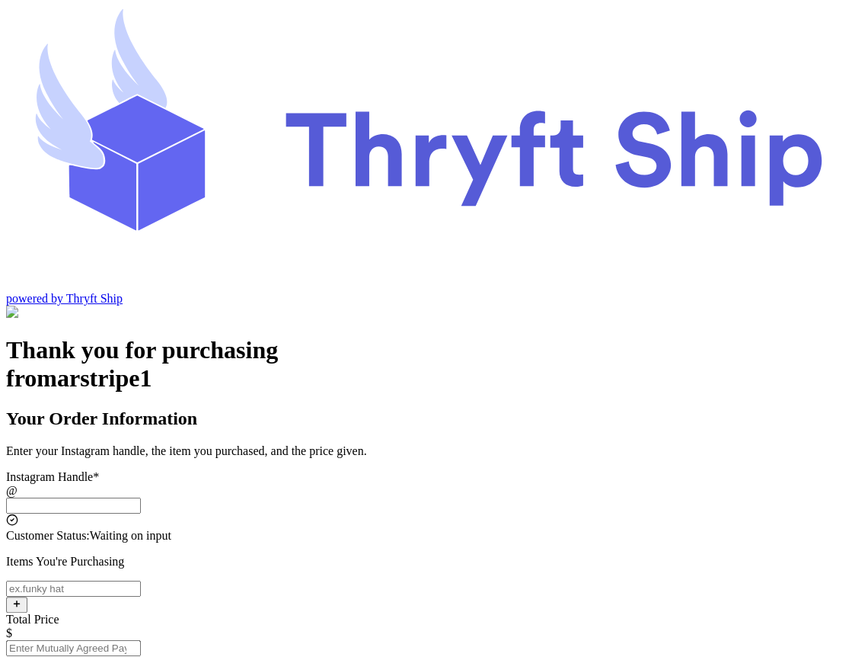
click at [141, 497] on input "Instagram Handle *" at bounding box center [73, 505] width 135 height 16
type input "stripecustomer"
click at [141, 580] on input "Instagram Handle *" at bounding box center [73, 588] width 135 height 16
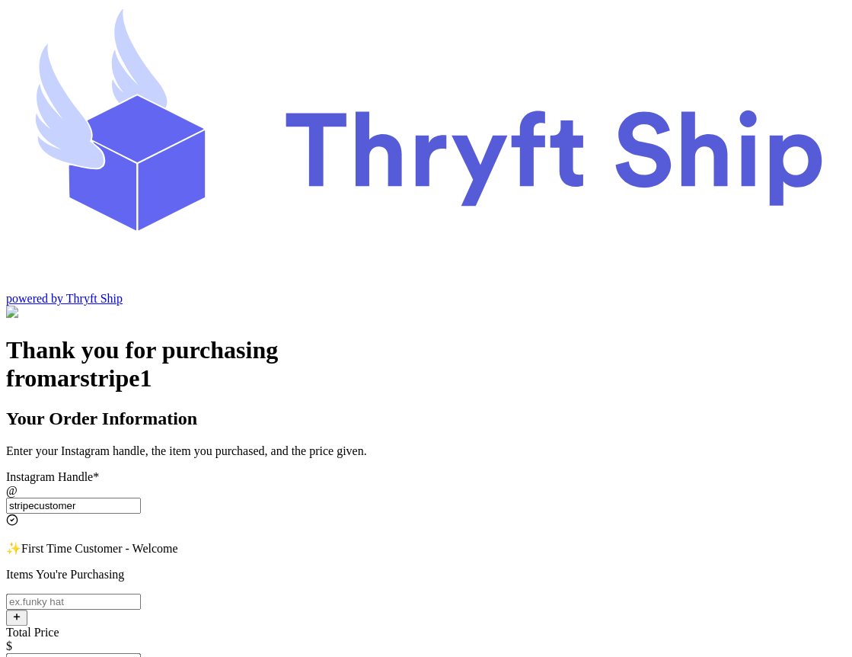
type input "item 1"
click at [141, 653] on input "Total Price" at bounding box center [73, 661] width 135 height 16
type input "10"
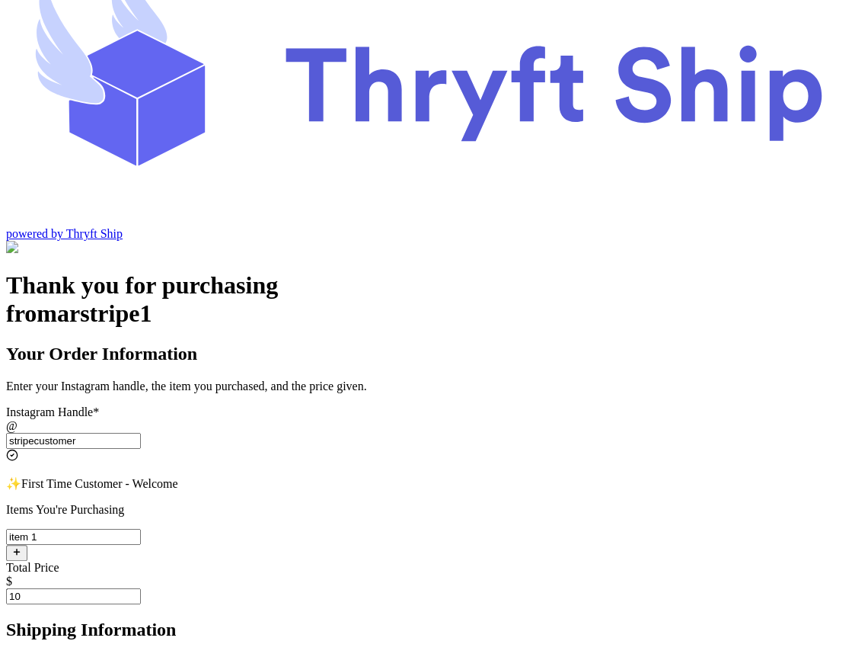
scroll to position [90, 0]
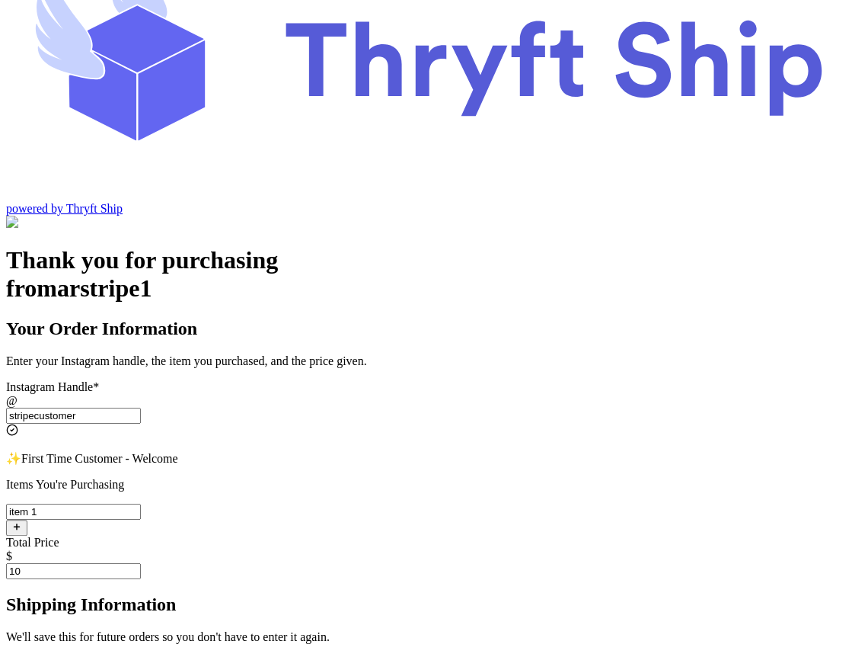
type input "s.abderrehman@gmail.com"
type input "Abdul"
type input "Rehman"
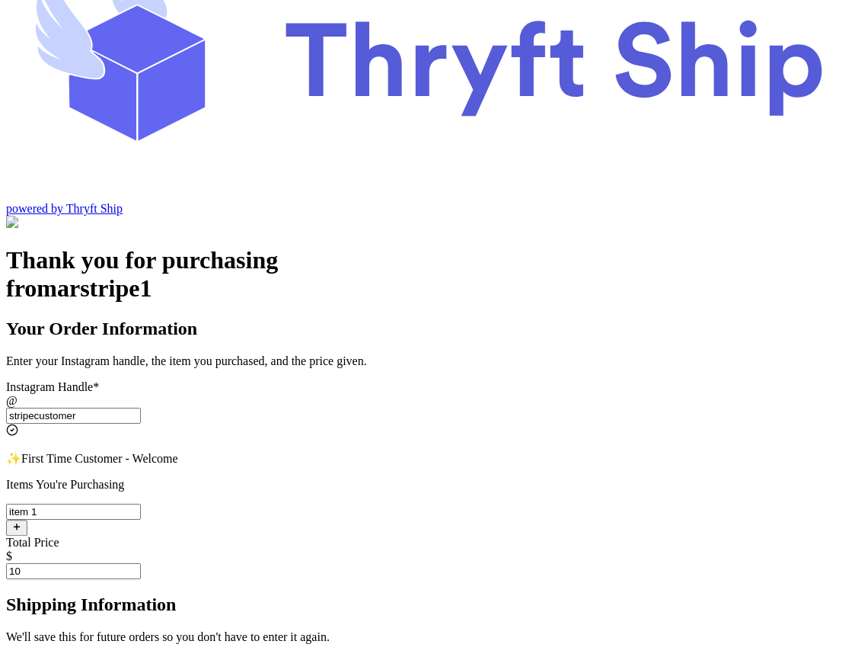
type input "Engineer Town Sector A near Valencia Town"
type input "Lahore"
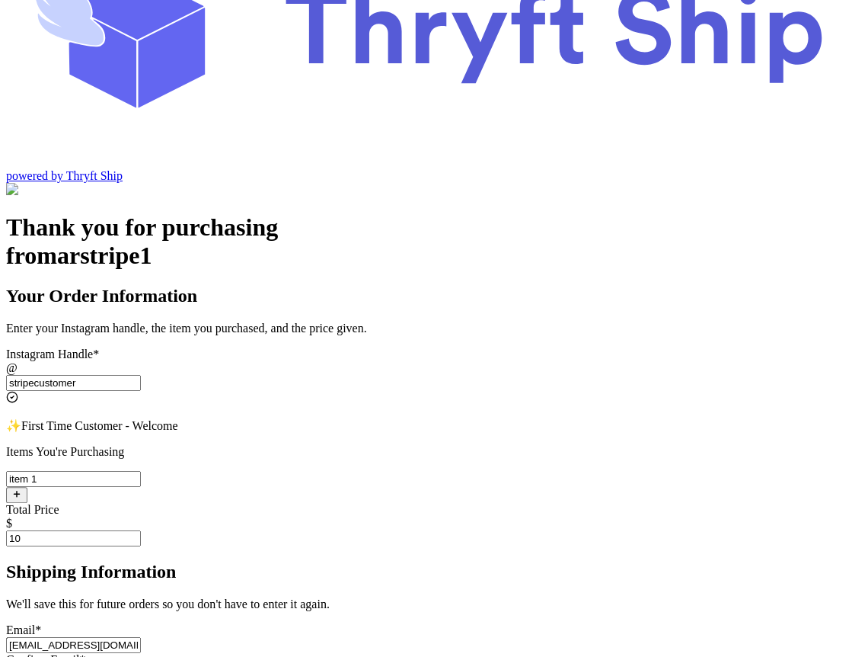
scroll to position [124, 0]
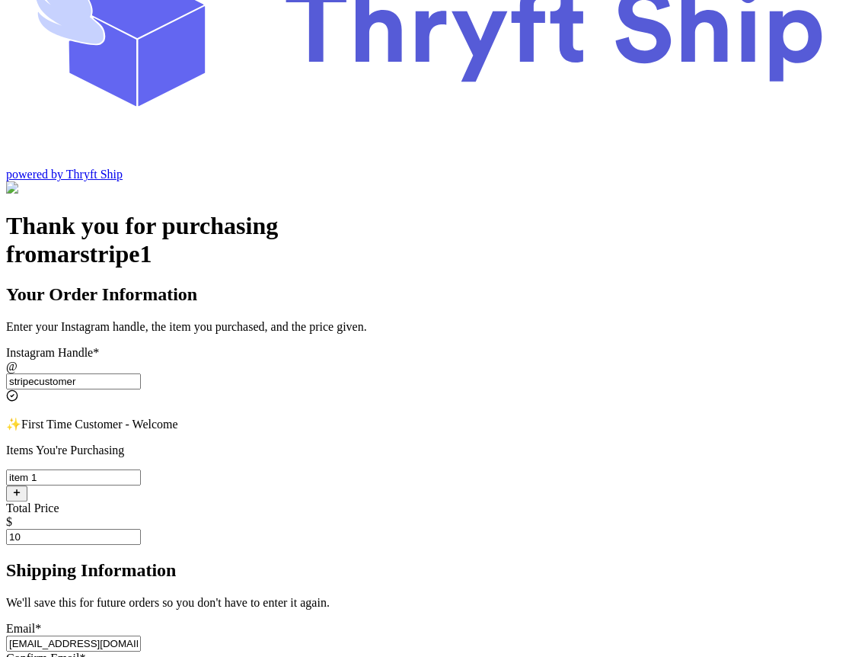
click at [141, 635] on input "s.abderrehman@gmail.com" at bounding box center [73, 643] width 135 height 16
type input "s.abderrehman+2@gmail.com"
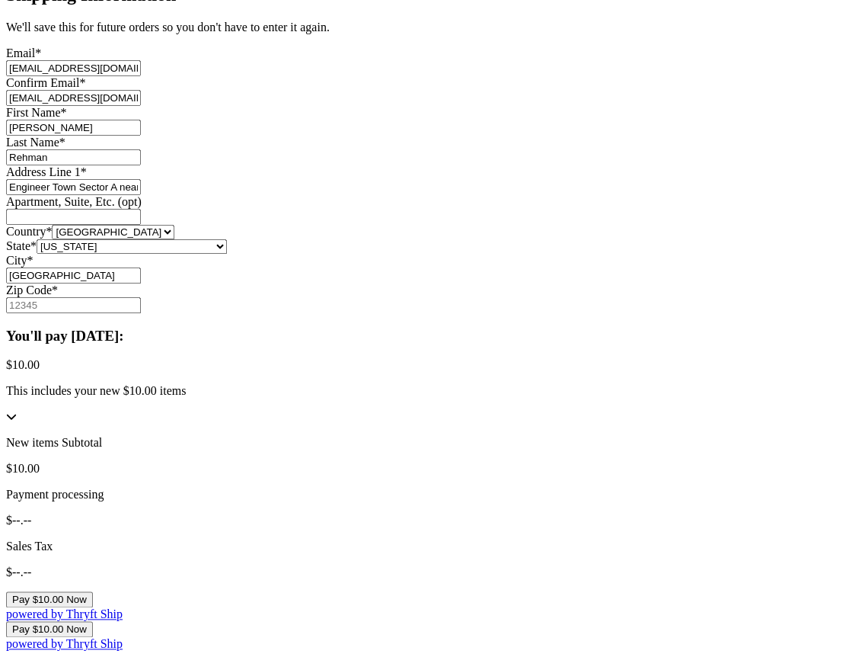
scroll to position [792, 0]
type input "s.abderrehman+2@gmail.com"
click at [93, 591] on button "Pay $10.00 Now" at bounding box center [49, 599] width 87 height 16
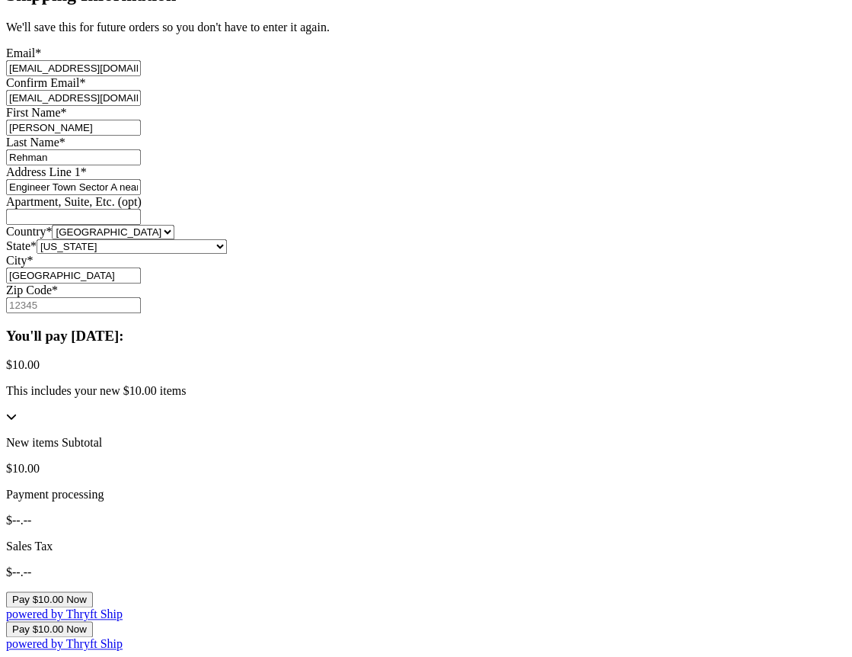
scroll to position [792, 0]
click at [93, 591] on button "Pay $10.00 Now" at bounding box center [49, 599] width 87 height 16
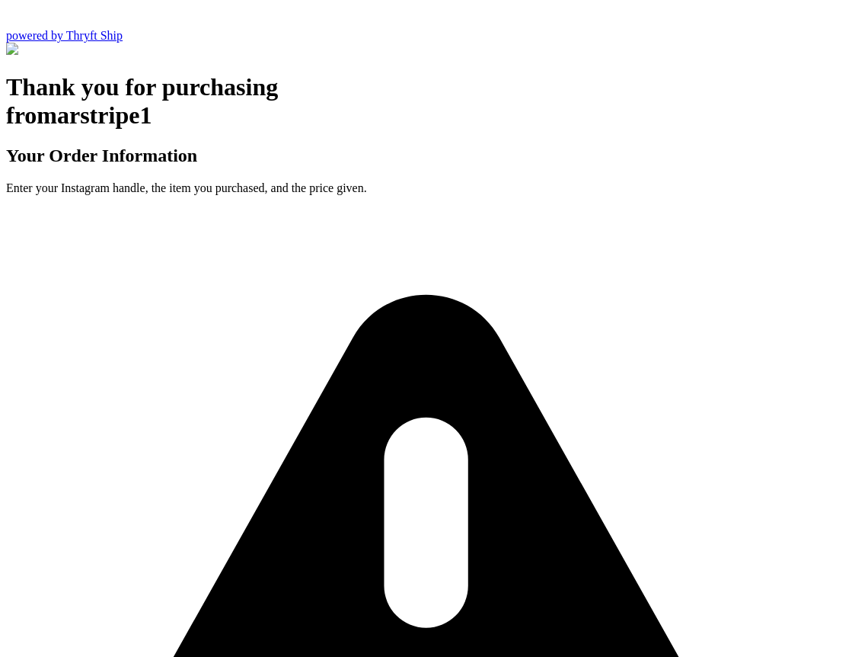
scroll to position [0, 0]
